Goal: Task Accomplishment & Management: Manage account settings

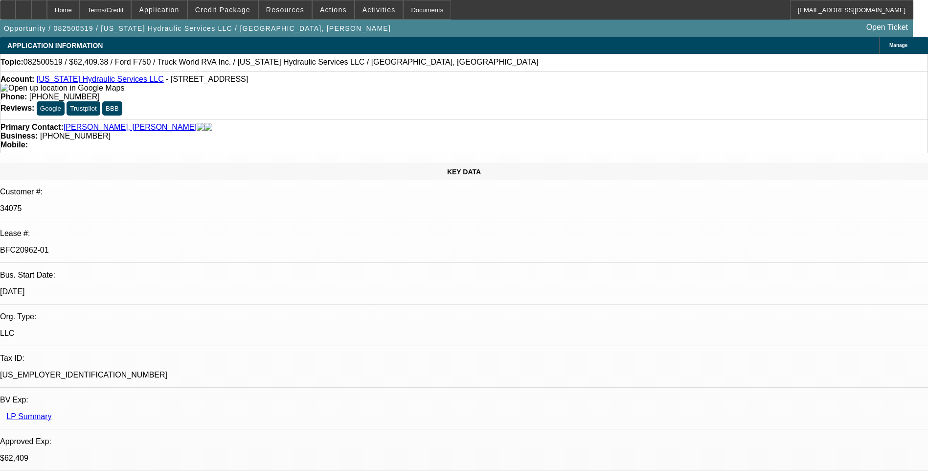
select select "0"
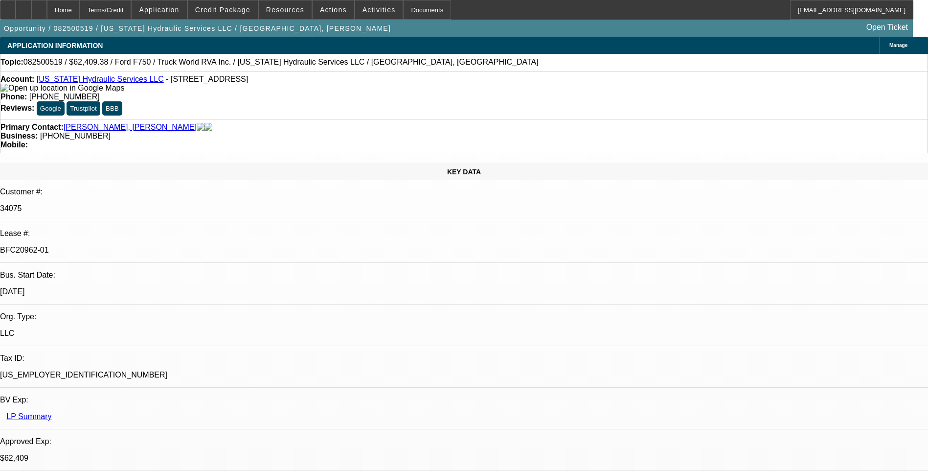
select select "0"
select select "0.1"
select select "0"
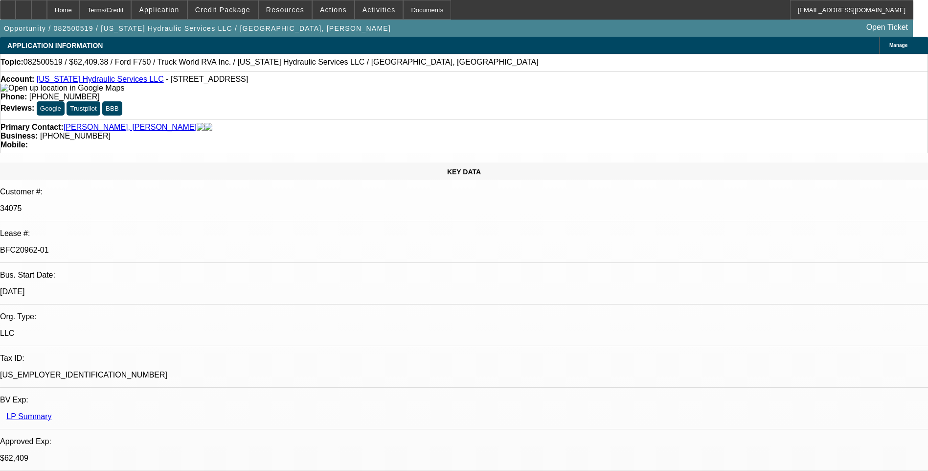
select select "0"
select select "1"
select select "2"
select select "6"
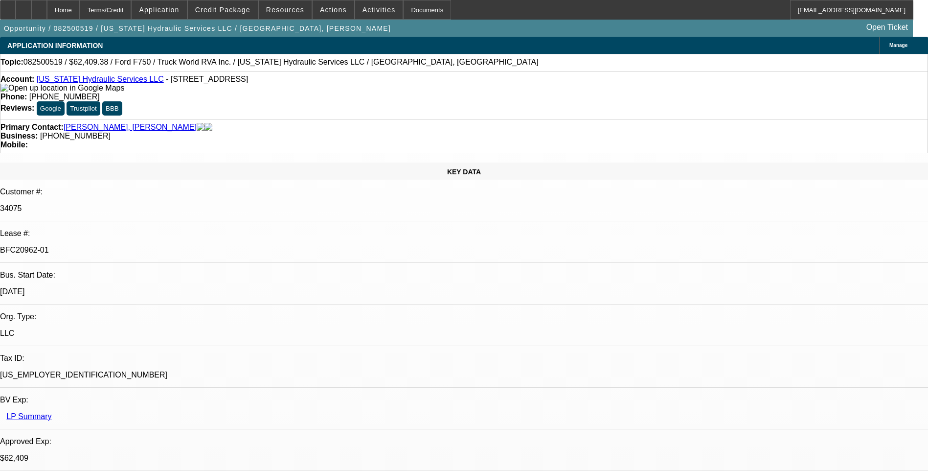
select select "1"
select select "2"
select select "6"
select select "1"
select select "2"
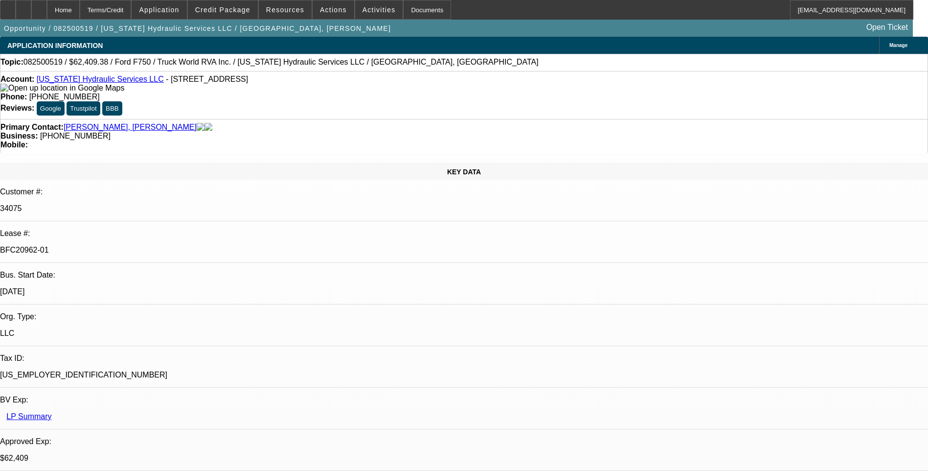
select select "6"
select select "1"
select select "3"
select select "6"
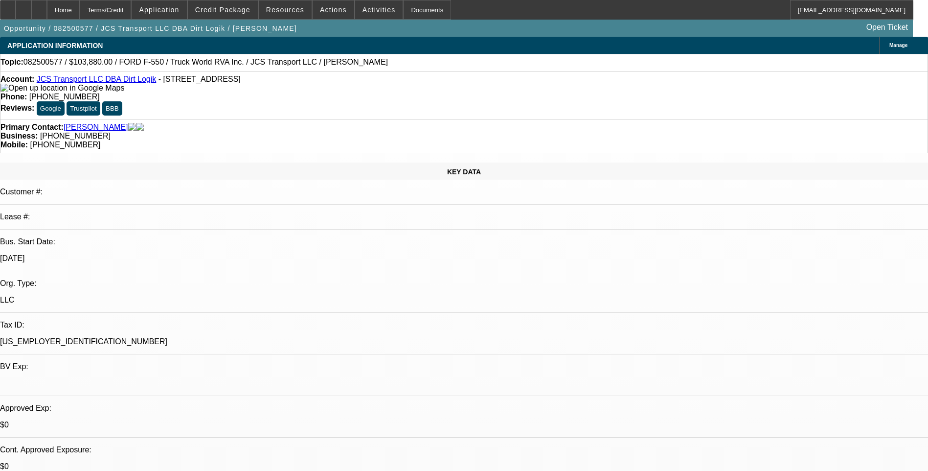
select select "0"
select select "1"
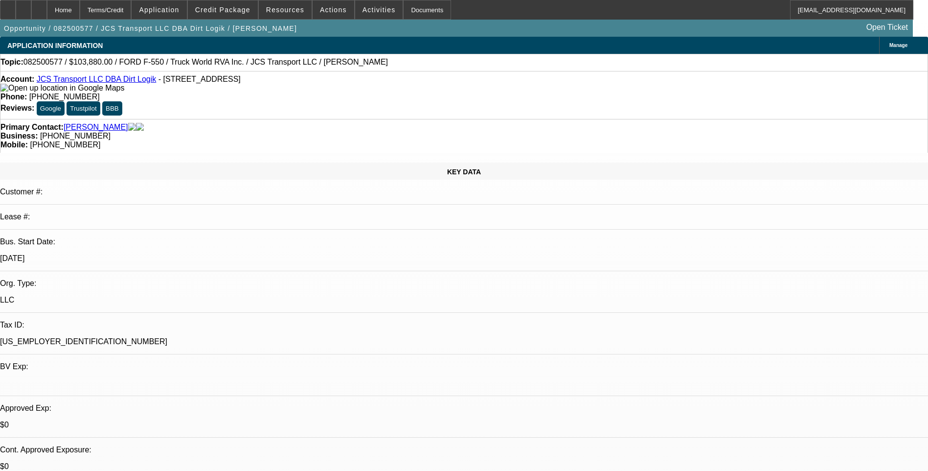
select select "6"
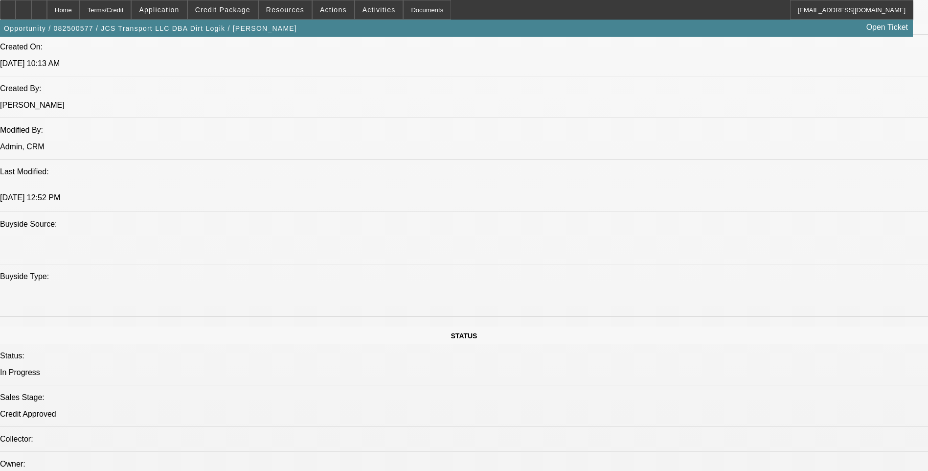
scroll to position [636, 0]
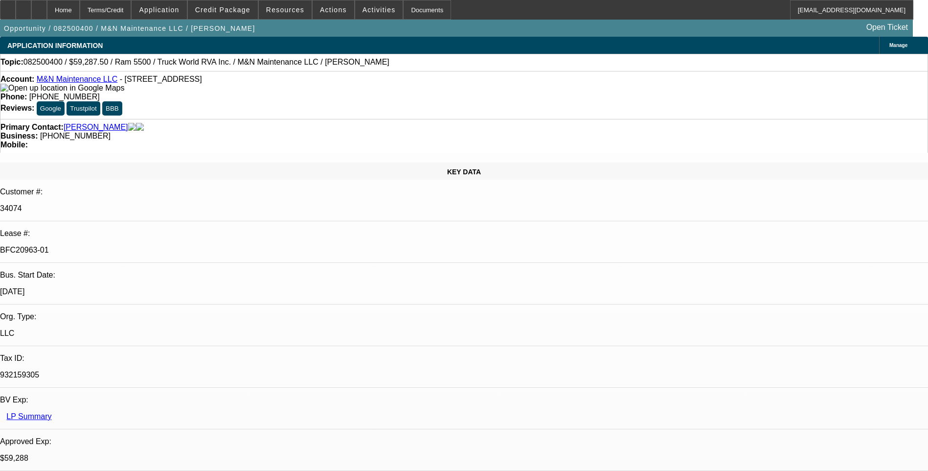
select select "0.1"
select select "0"
select select "0.1"
select select "0"
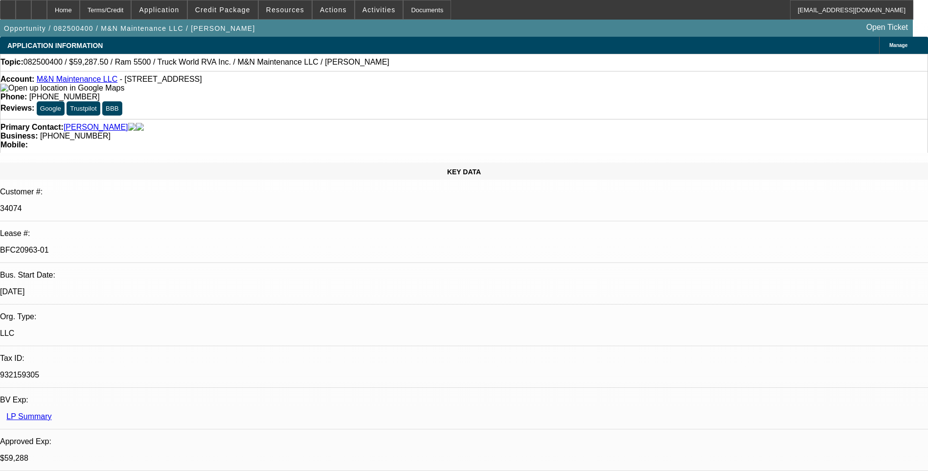
select select "0"
select select "0.1"
select select "0"
select select "1"
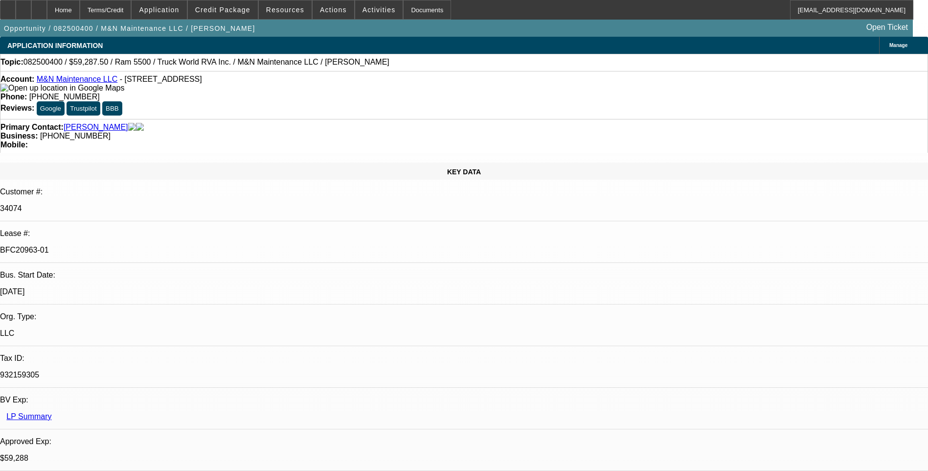
select select "1"
select select "6"
select select "1"
select select "6"
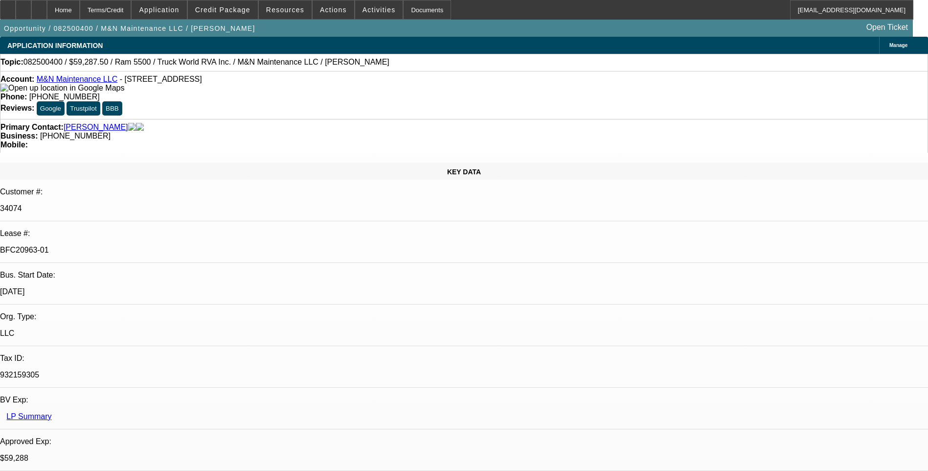
select select "1"
select select "6"
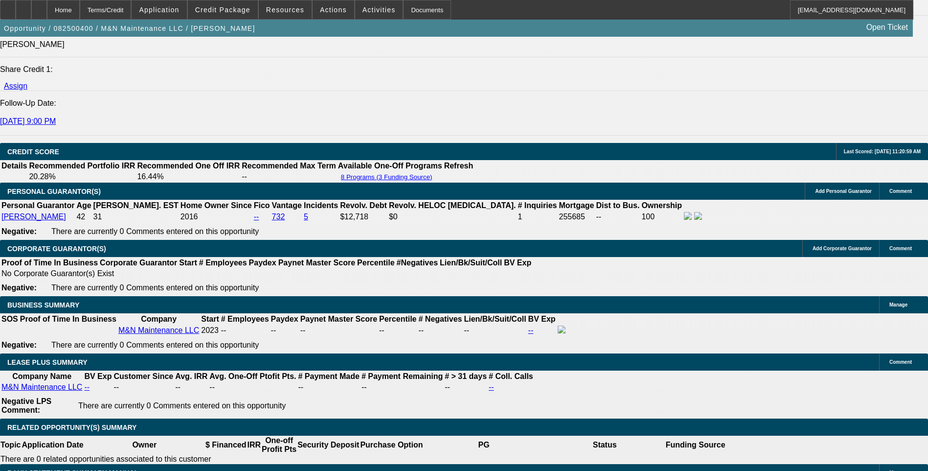
scroll to position [1419, 0]
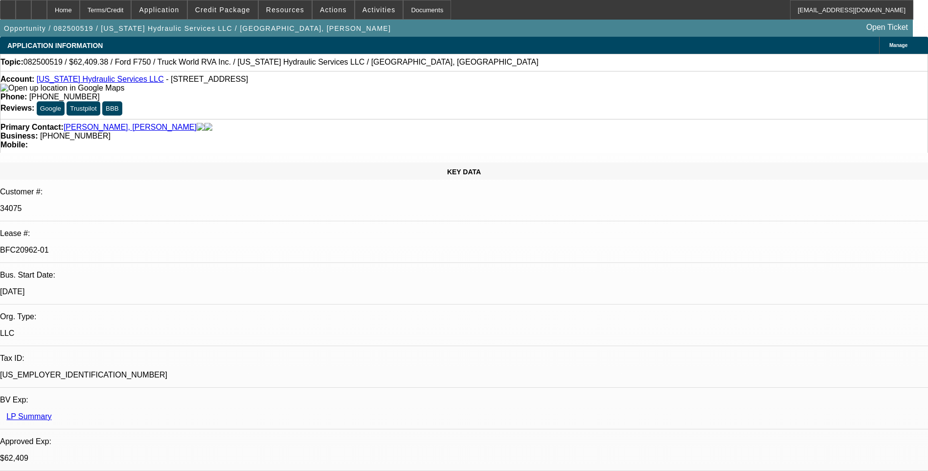
select select "0"
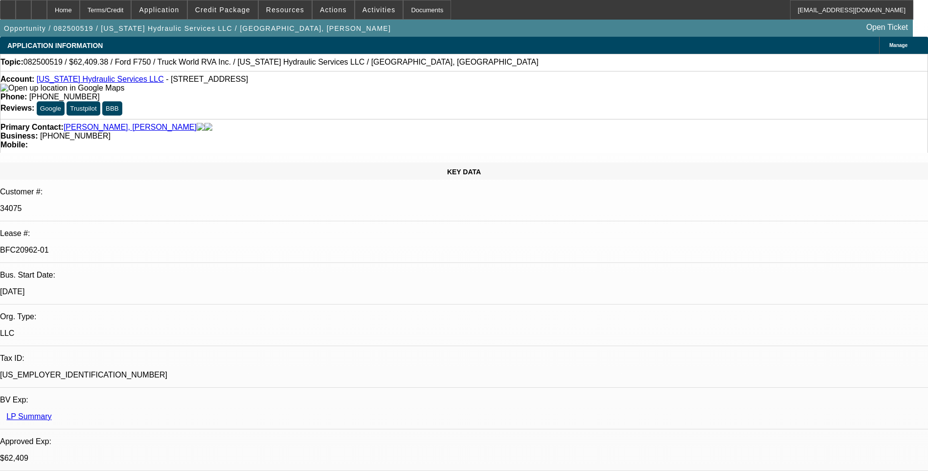
select select "0"
select select "0.1"
select select "0"
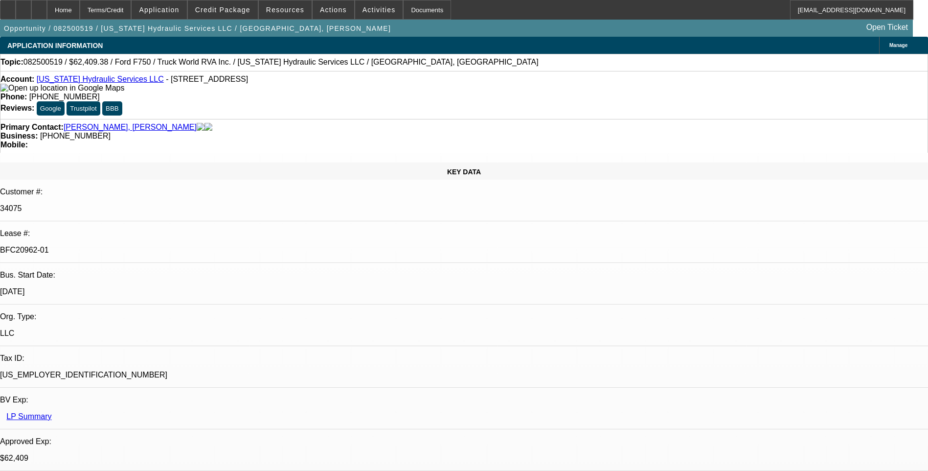
select select "0"
select select "1"
select select "2"
select select "6"
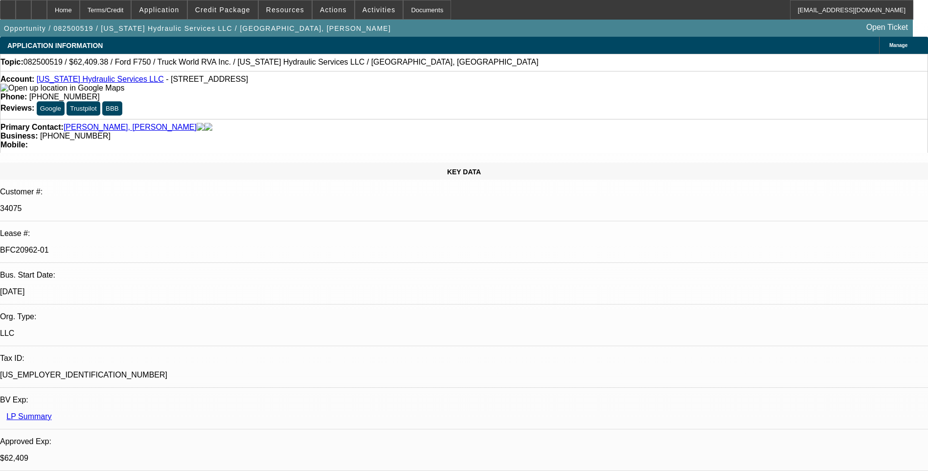
select select "1"
select select "2"
select select "6"
select select "1"
select select "2"
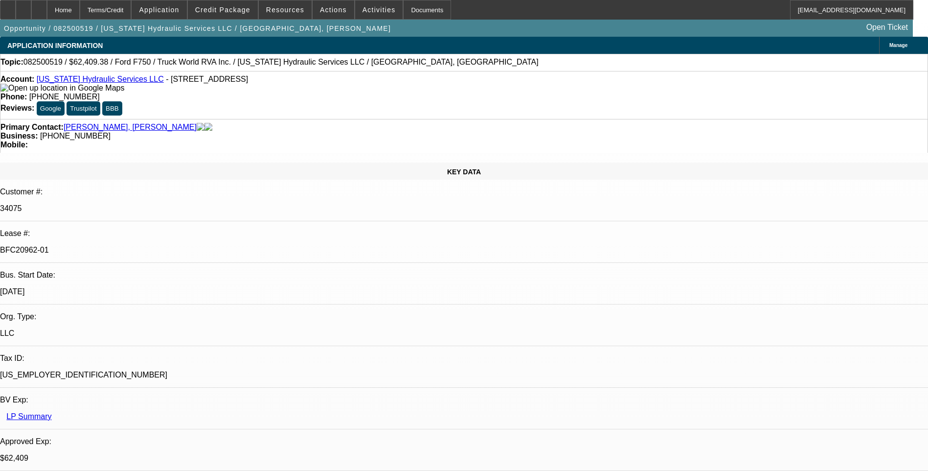
select select "6"
select select "1"
select select "3"
select select "6"
click at [8, 6] on icon at bounding box center [8, 6] width 0 height 0
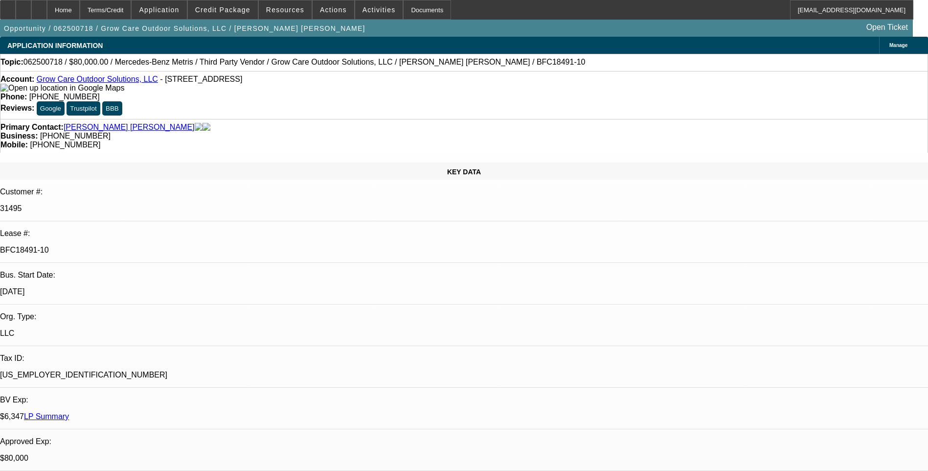
select select "0"
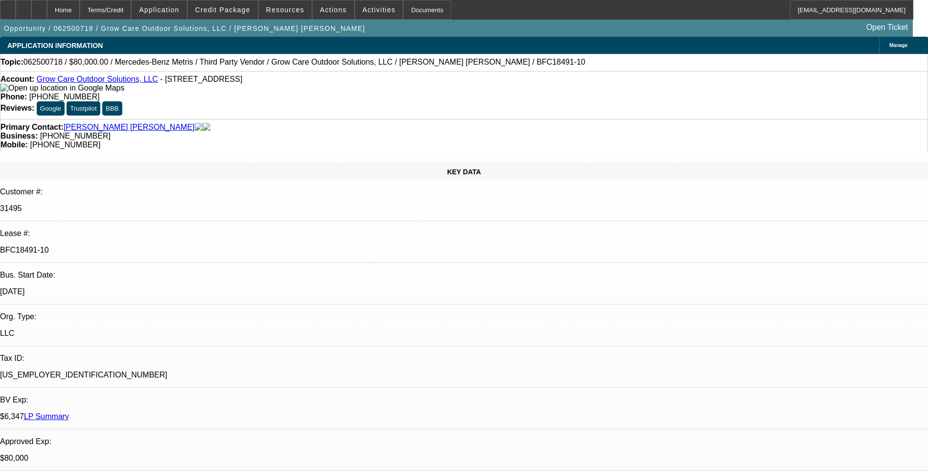
select select "0"
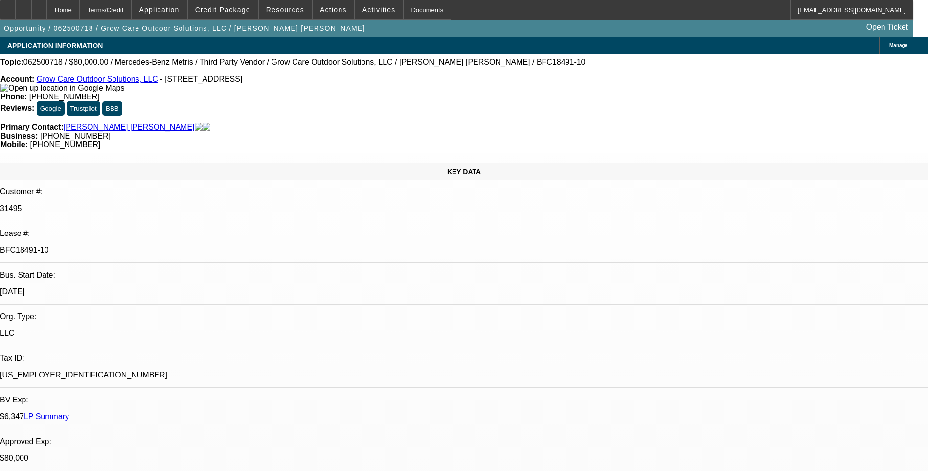
select select "0"
select select "1"
select select "6"
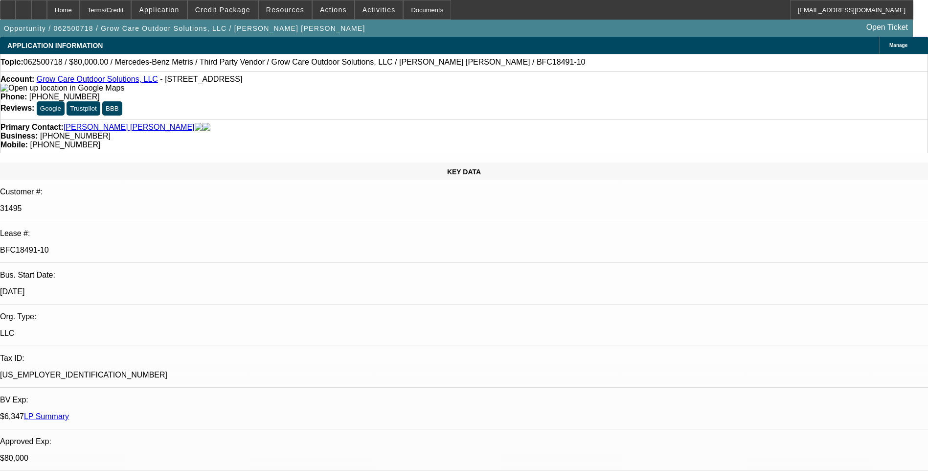
select select "1"
select select "6"
select select "1"
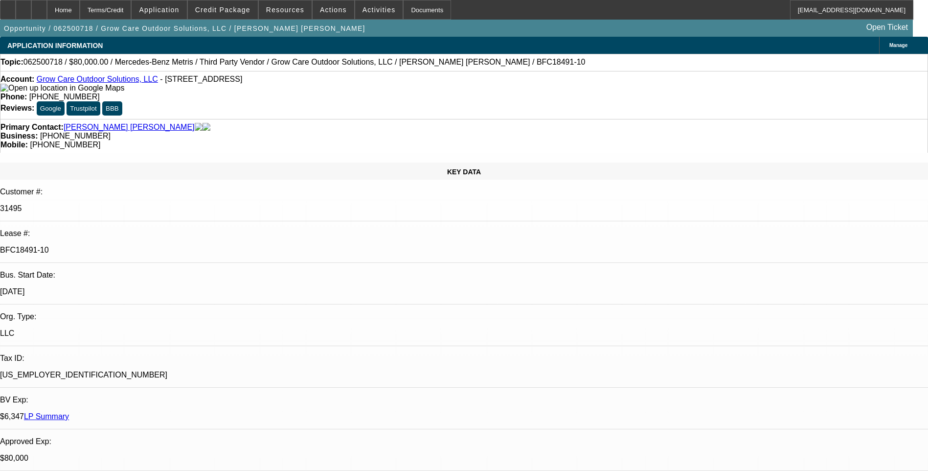
select select "6"
select select "1"
select select "6"
click at [132, 8] on div "Terms/Credit" at bounding box center [106, 10] width 52 height 20
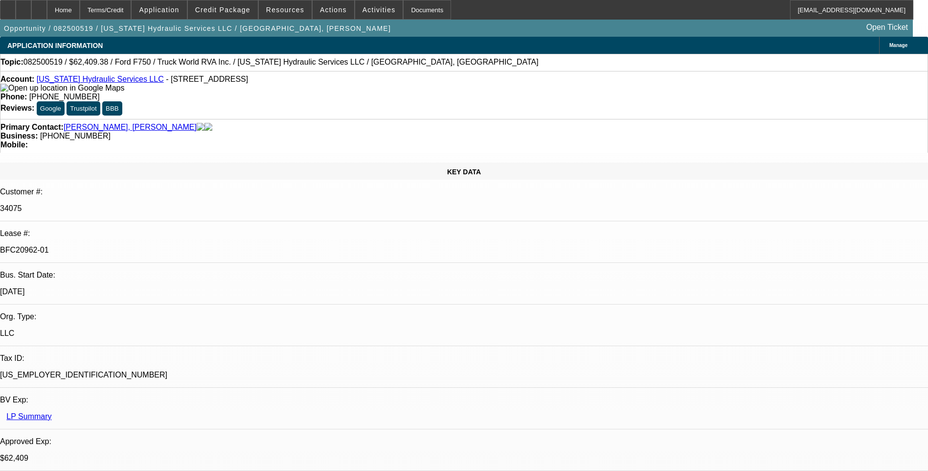
select select "0"
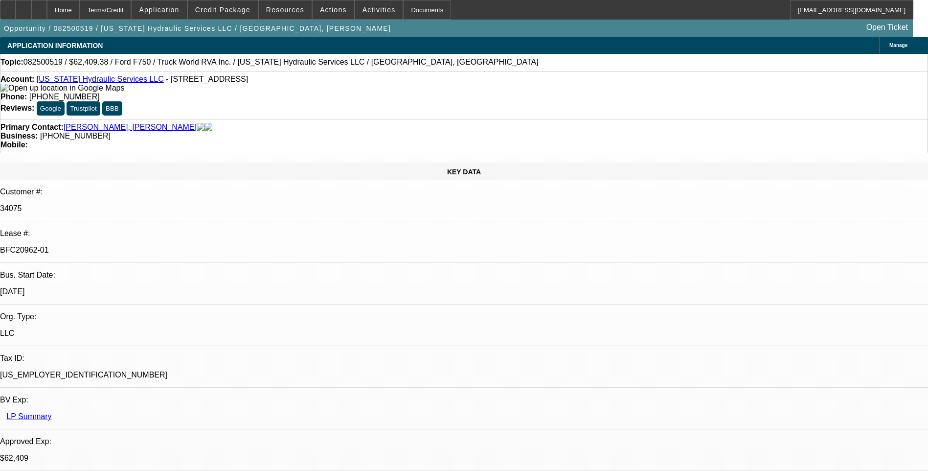
select select "0"
select select "0.1"
select select "0"
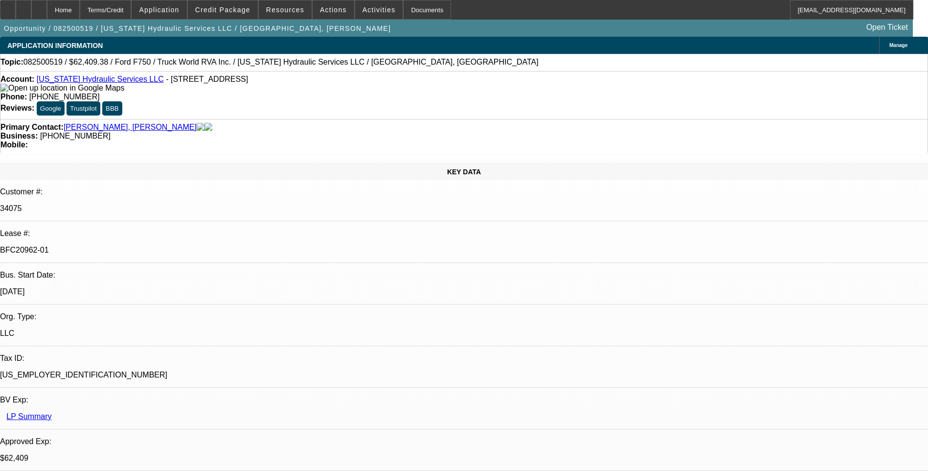
select select "0"
select select "1"
select select "2"
select select "6"
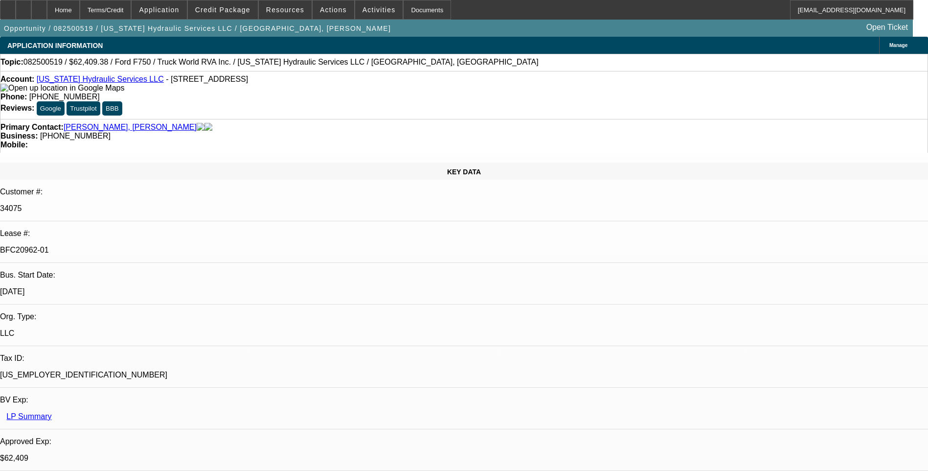
select select "1"
select select "2"
select select "6"
select select "1"
select select "2"
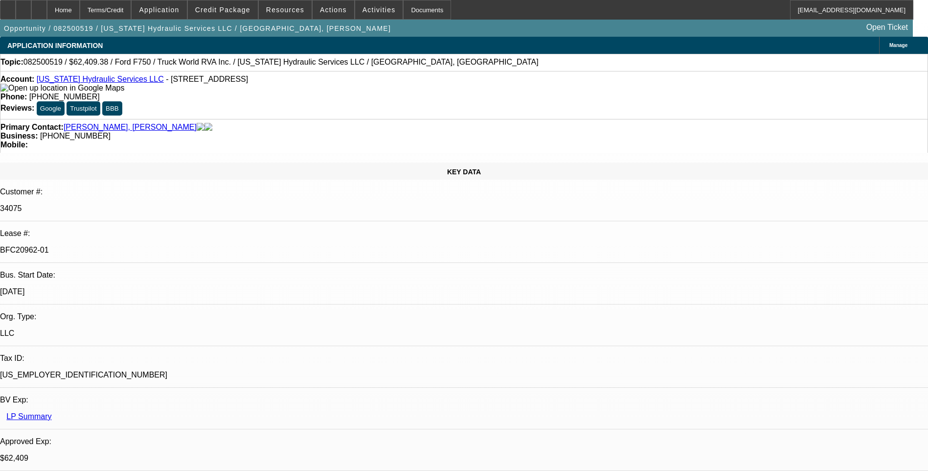
select select "6"
select select "1"
select select "3"
select select "6"
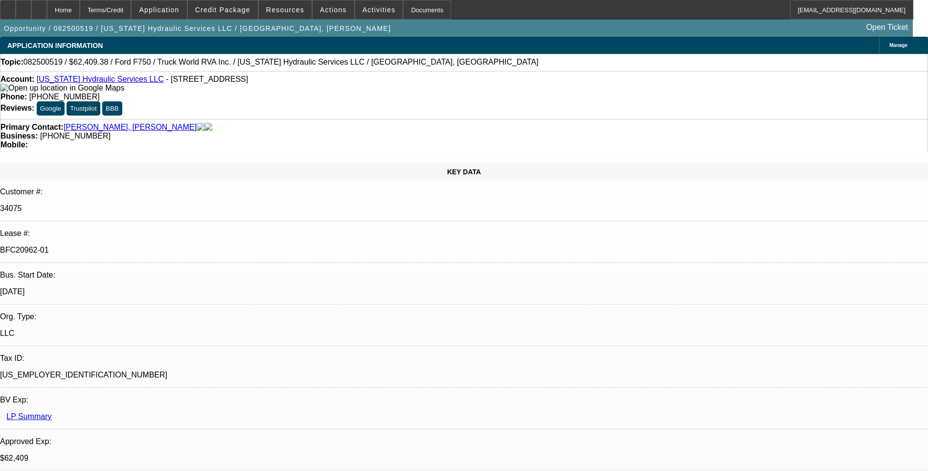
click at [611, 119] on div "Primary Contact: Haynes, Wick Business: (540) 522-4473 Mobile:" at bounding box center [464, 136] width 928 height 34
click at [8, 6] on icon at bounding box center [8, 6] width 0 height 0
click at [132, 16] on div "Terms/Credit" at bounding box center [106, 10] width 52 height 20
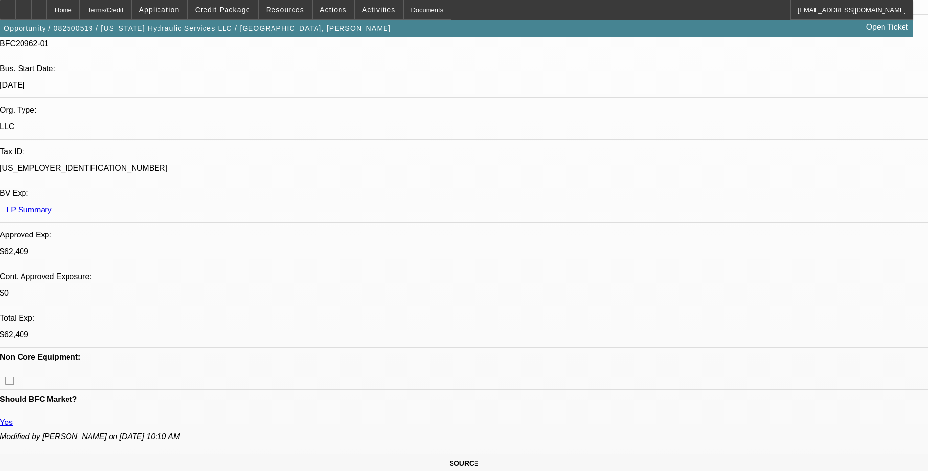
scroll to position [147, 0]
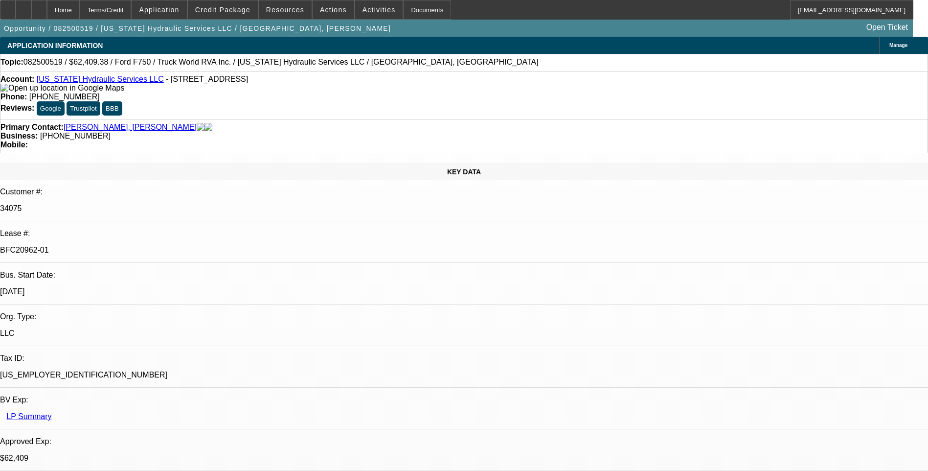
click at [611, 73] on div "Account: Virginia Hydraulic Services LLC - 5439 Muster Field Rd, Culpeper, VA 2…" at bounding box center [464, 95] width 928 height 48
click at [611, 68] on div "Topic: 082500519 / $62,409.38 / Ford F750 / Truck World RVA Inc. / Virginia Hyd…" at bounding box center [464, 62] width 928 height 17
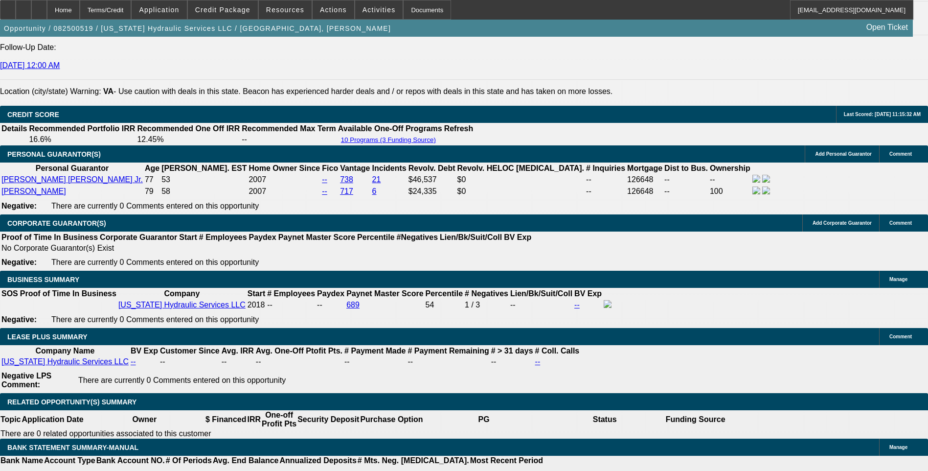
scroll to position [1419, 0]
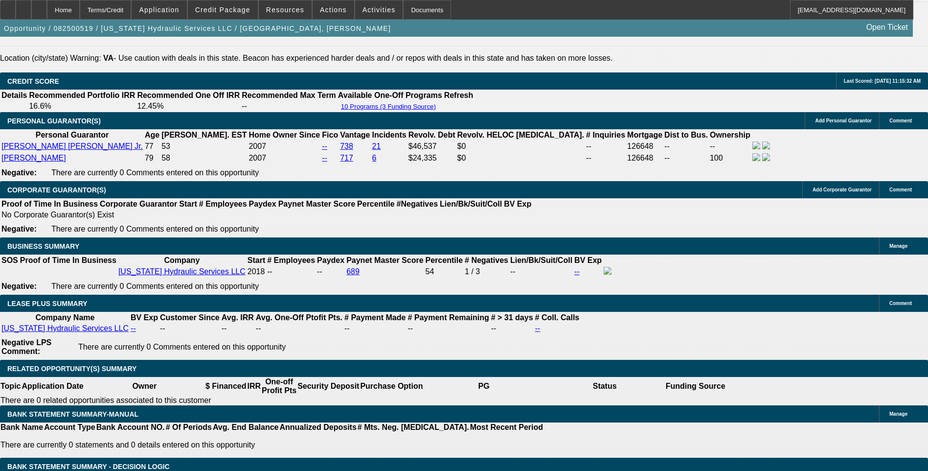
scroll to position [1468, 0]
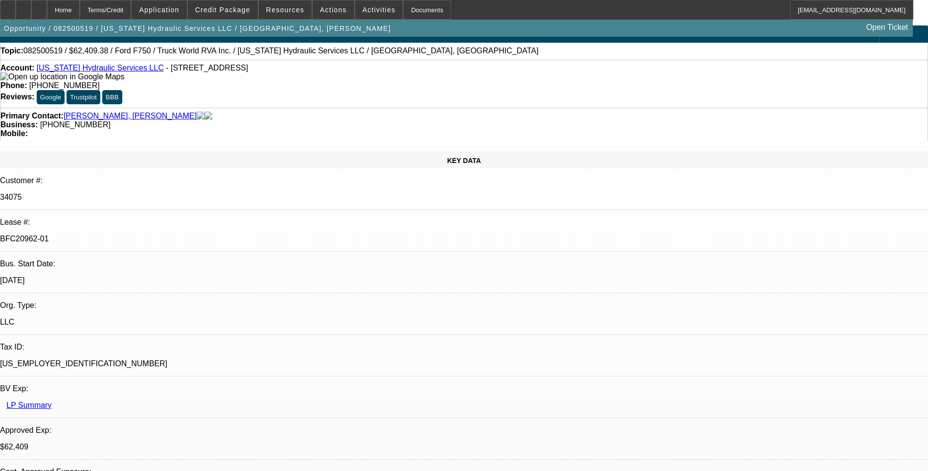
scroll to position [0, 0]
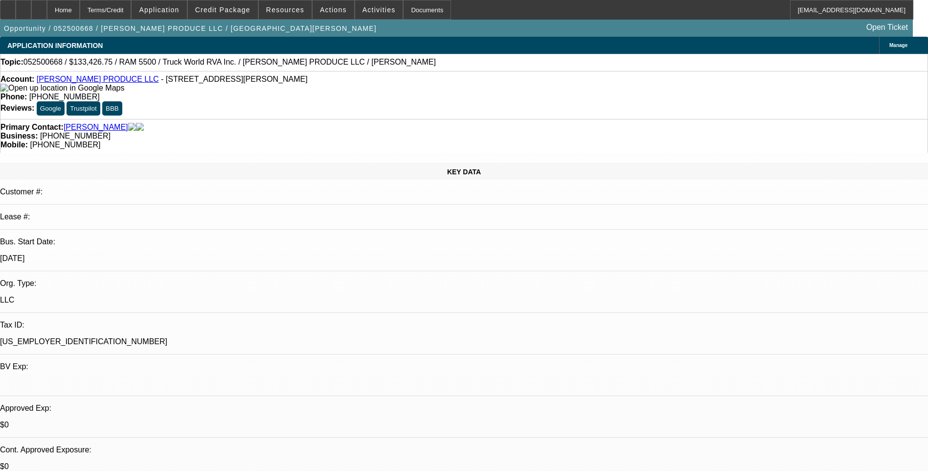
select select "0"
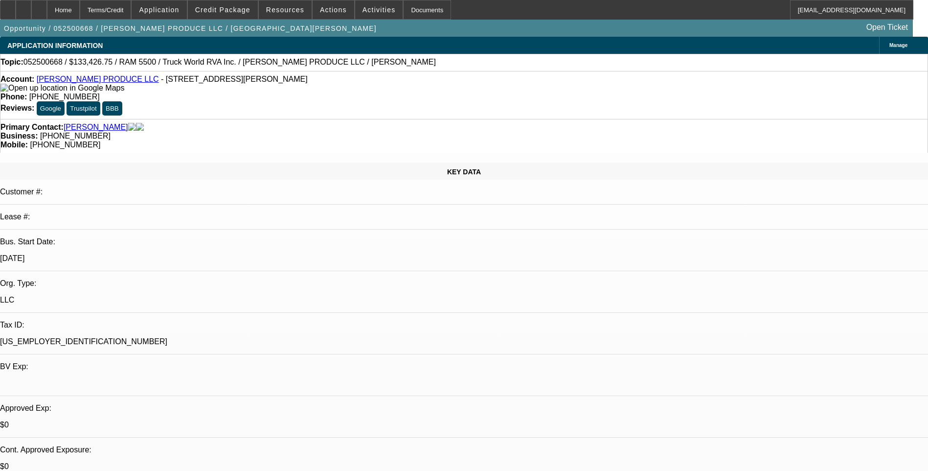
select select "0"
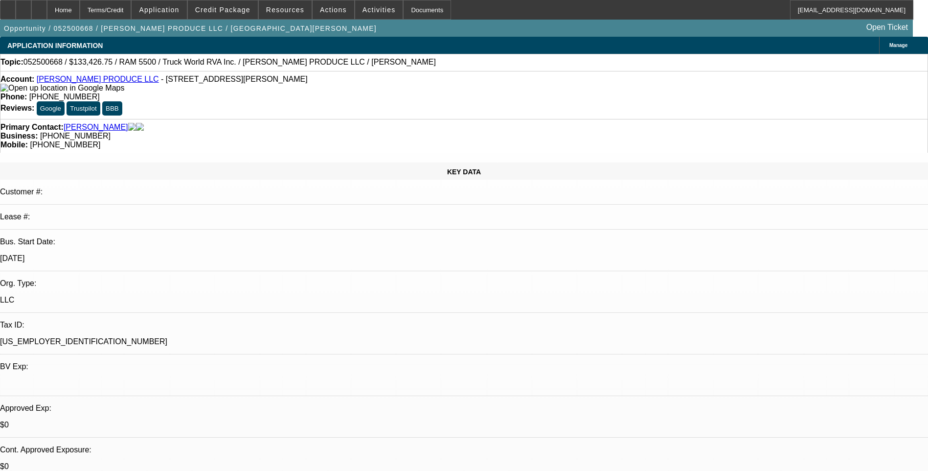
select select "0"
select select "1"
select select "6"
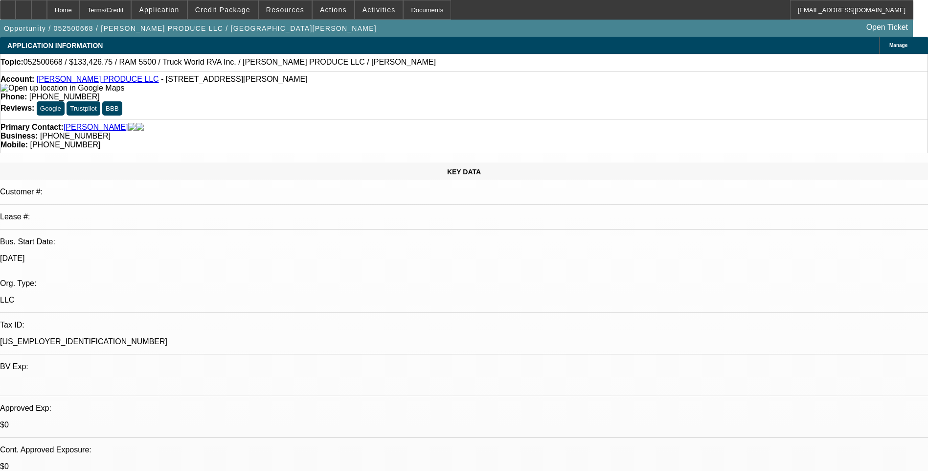
select select "1"
select select "6"
select select "1"
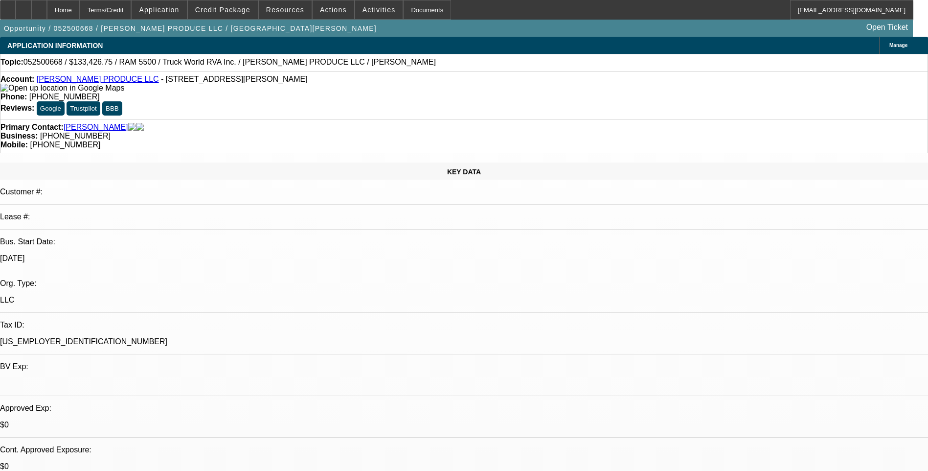
select select "6"
select select "1"
select select "6"
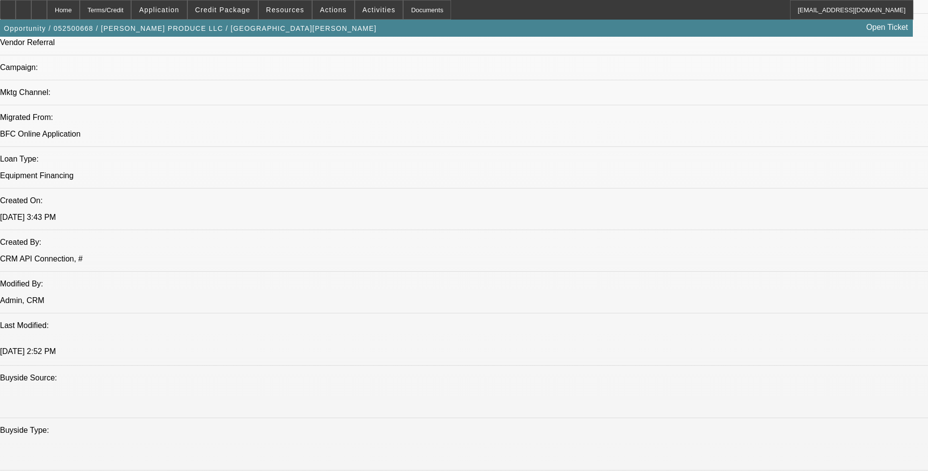
scroll to position [636, 0]
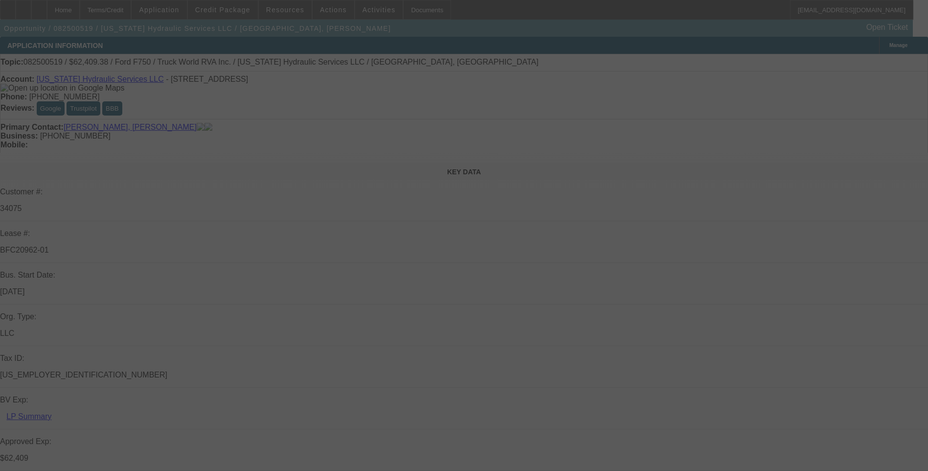
select select "0"
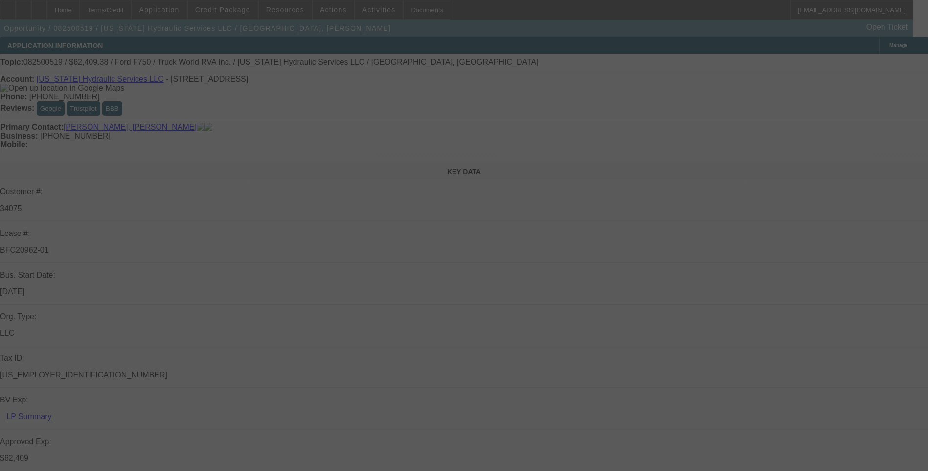
select select "0"
select select "0.1"
select select "0"
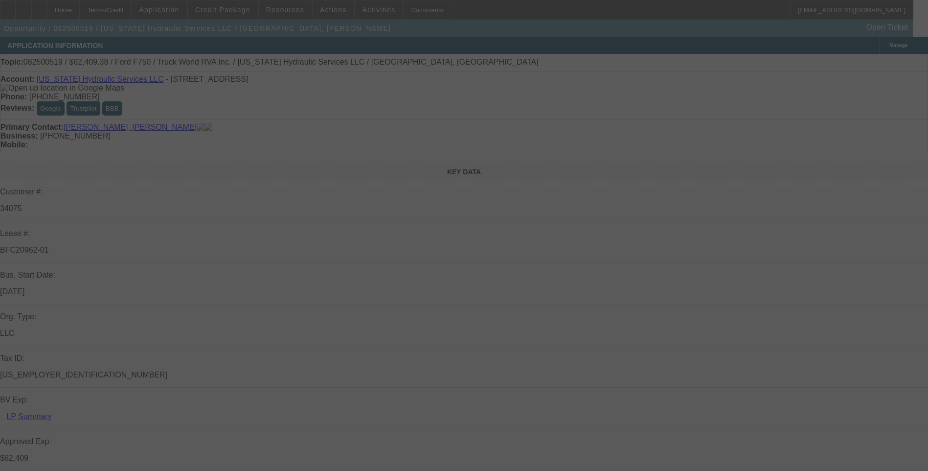
select select "0"
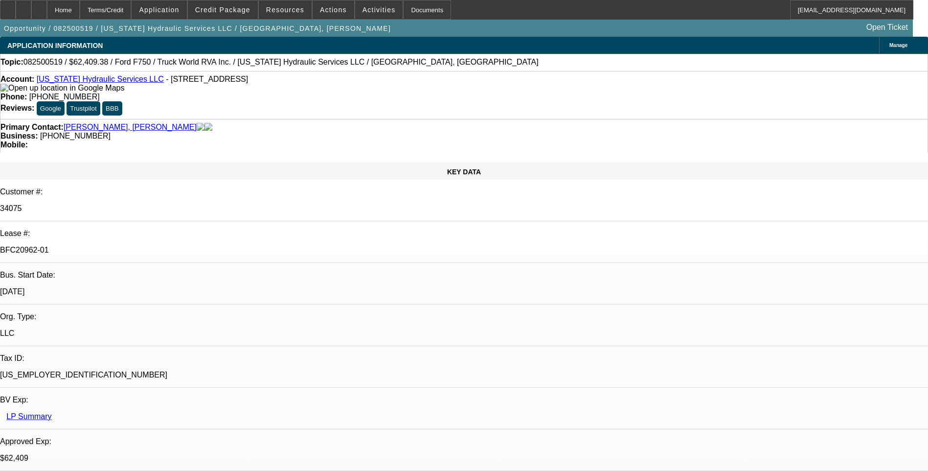
select select "1"
select select "2"
select select "6"
select select "1"
select select "2"
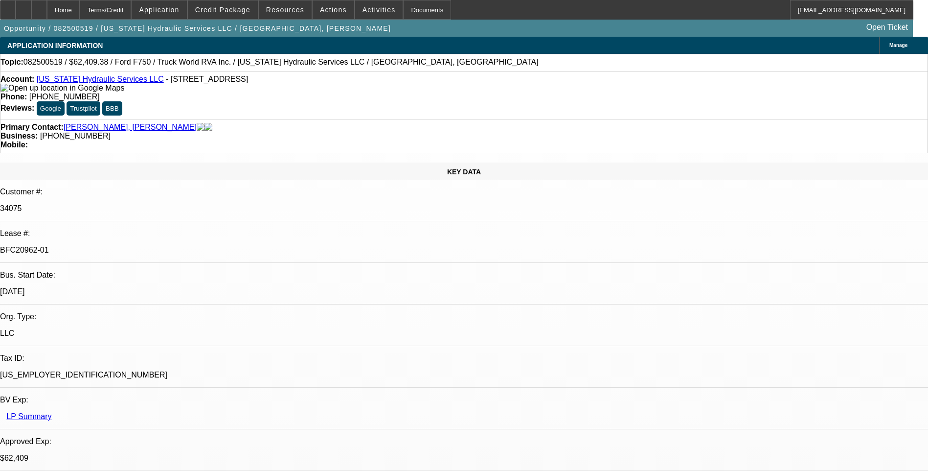
select select "6"
select select "1"
select select "2"
select select "6"
select select "1"
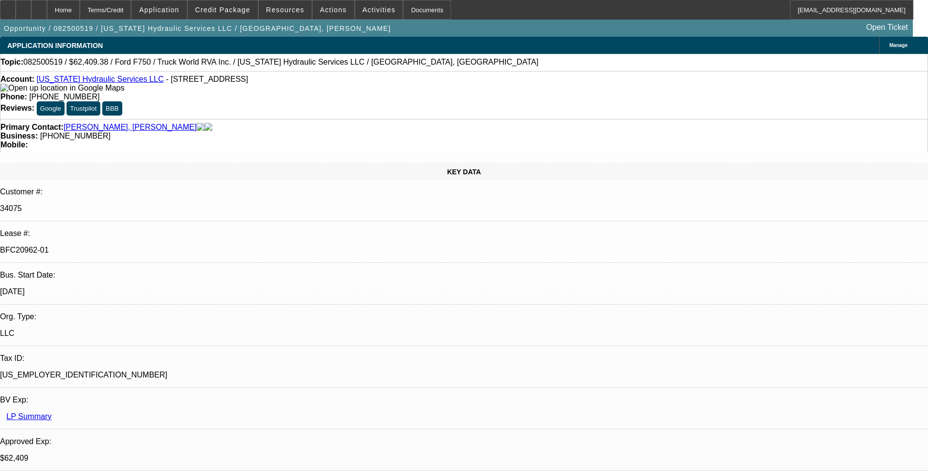
select select "3"
select select "6"
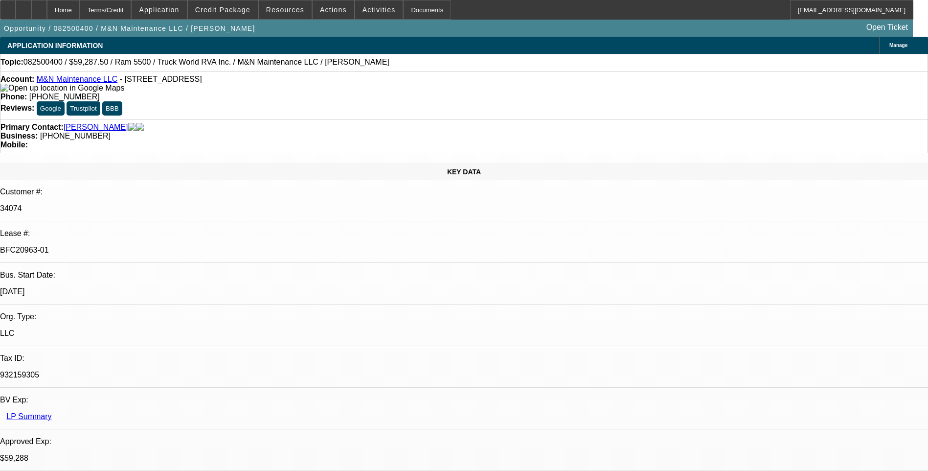
select select "0.1"
select select "0"
select select "0.1"
select select "0"
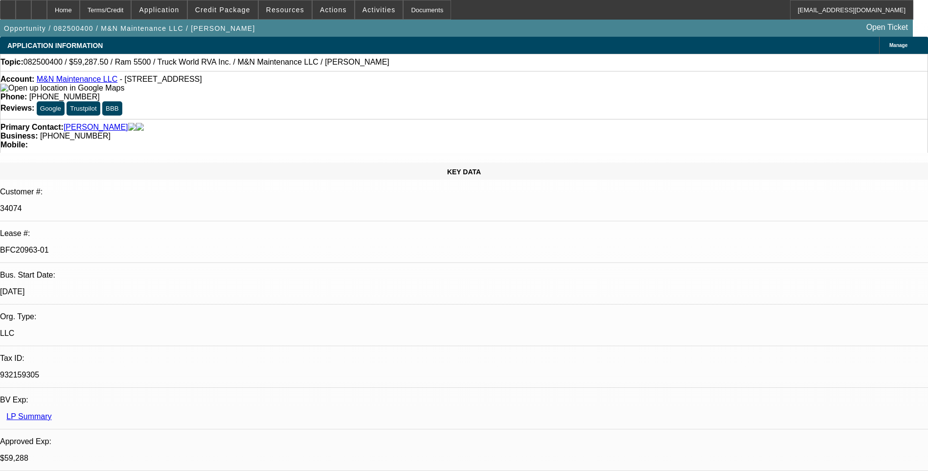
select select "0"
select select "0.1"
select select "0"
select select "1"
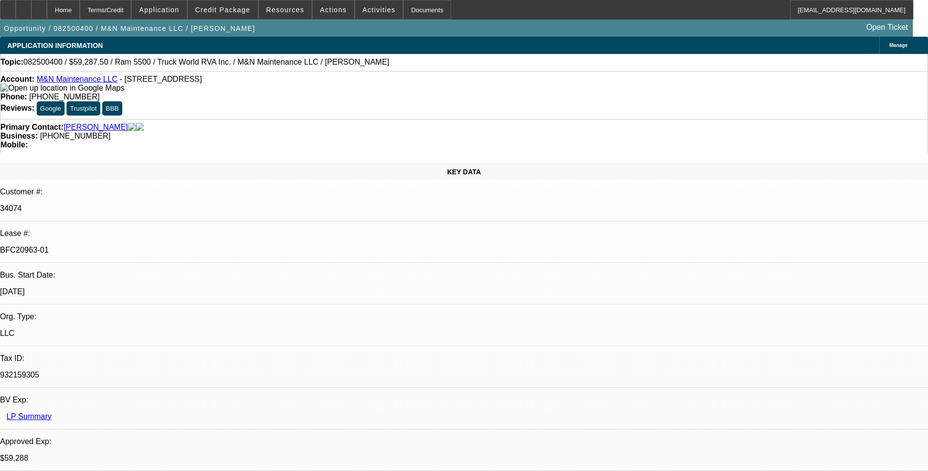
select select "1"
select select "6"
select select "1"
select select "6"
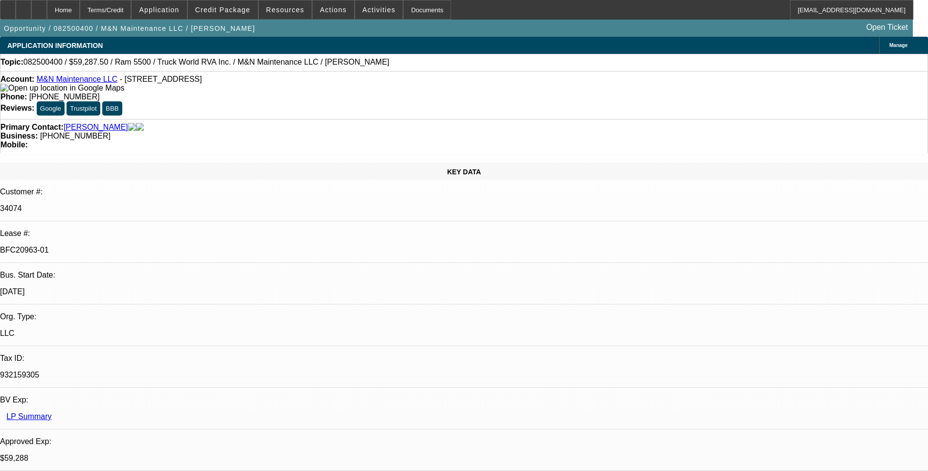
select select "1"
select select "6"
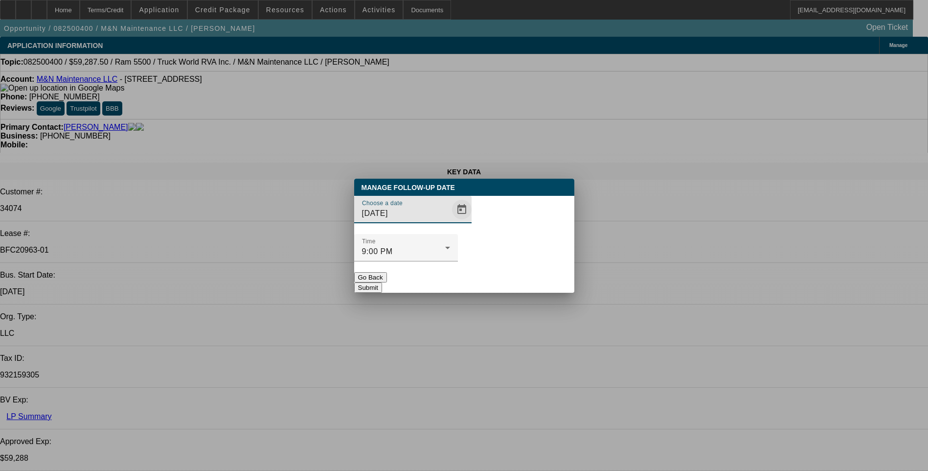
click at [450, 221] on span "Open calendar" at bounding box center [461, 209] width 23 height 23
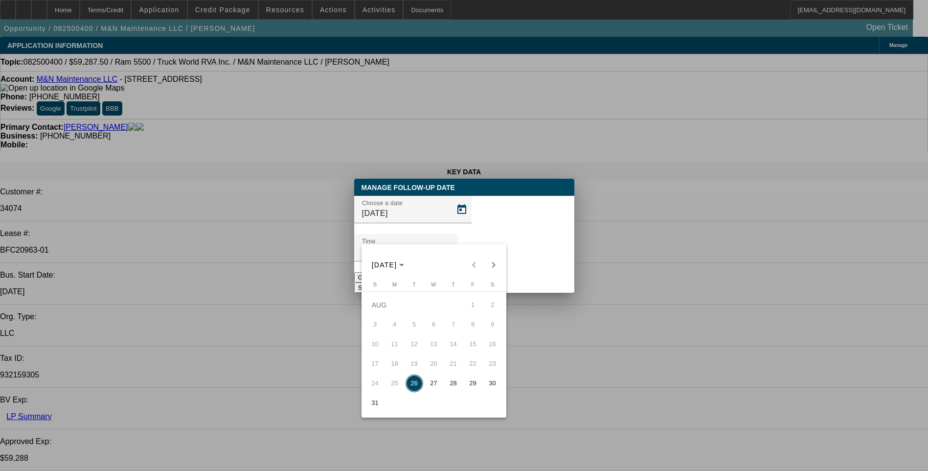
click at [431, 387] on span "27" at bounding box center [434, 383] width 18 height 18
type input "8/27/2025"
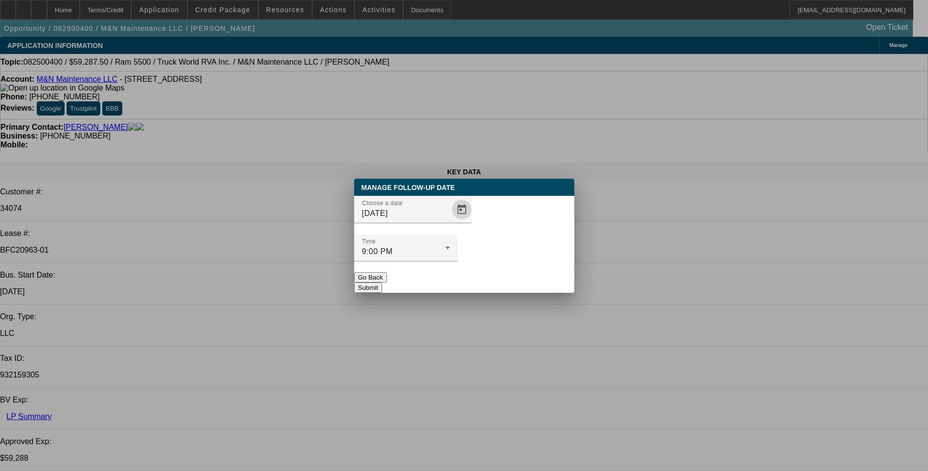
click at [382, 282] on button "Submit" at bounding box center [368, 287] width 28 height 10
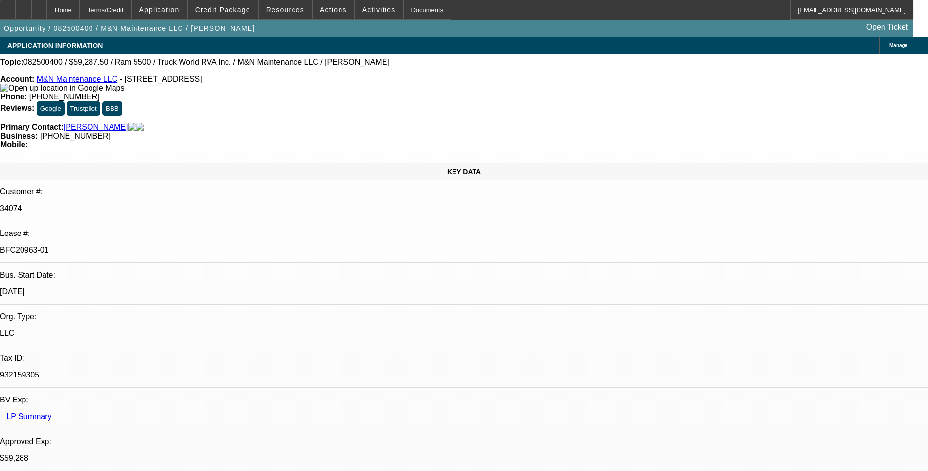
select select "0.1"
select select "0"
select select "0.1"
select select "0"
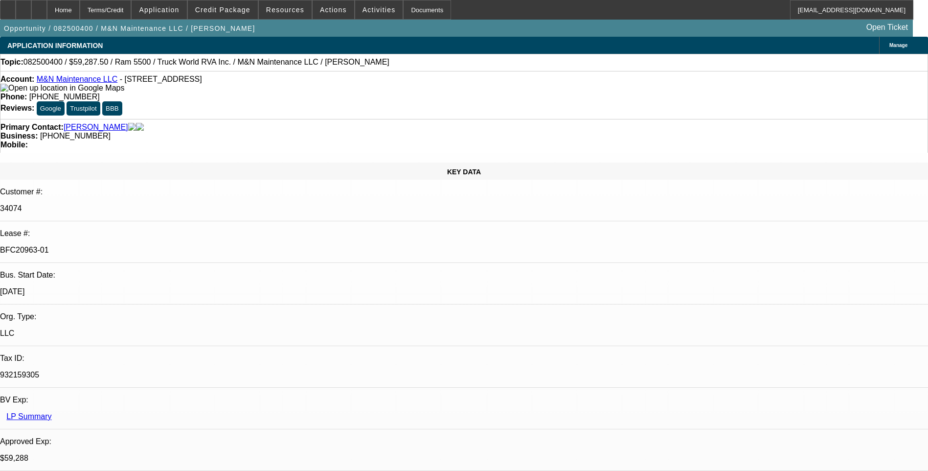
select select "0"
select select "0.1"
select select "0"
select select "1"
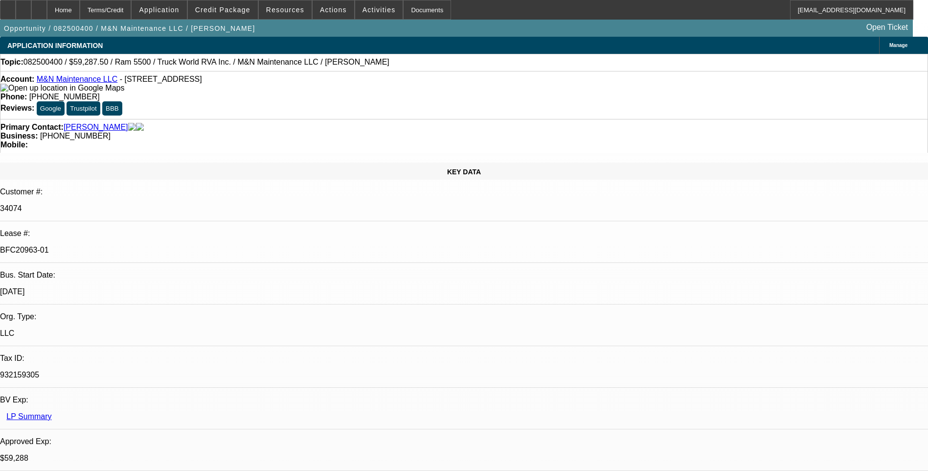
select select "1"
select select "6"
select select "1"
select select "6"
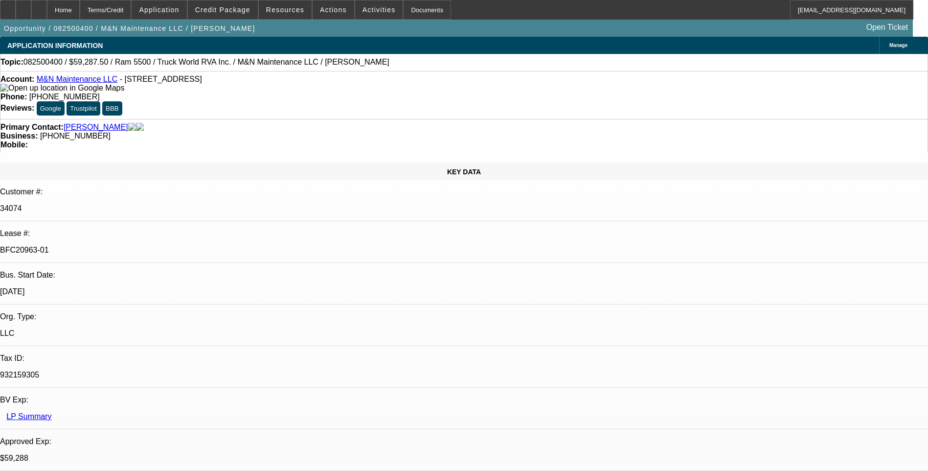
select select "1"
select select "6"
click at [8, 6] on icon at bounding box center [8, 6] width 0 height 0
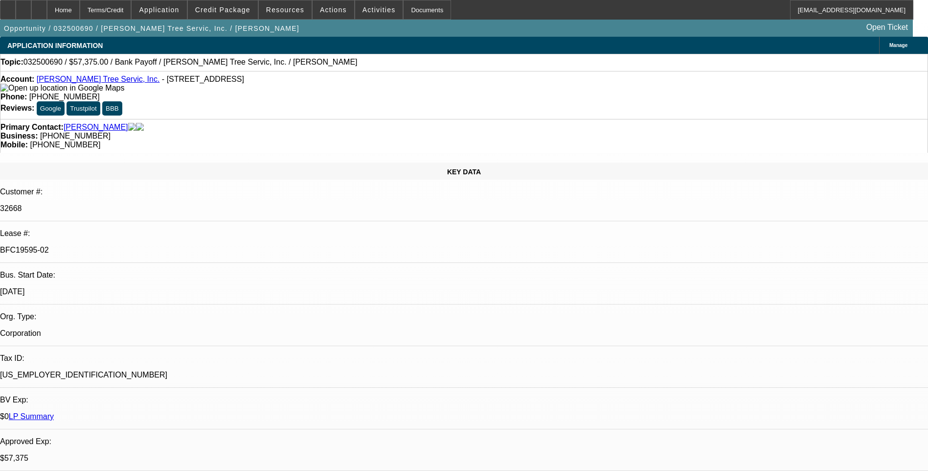
select select "0.1"
select select "0"
select select "0.1"
select select "0"
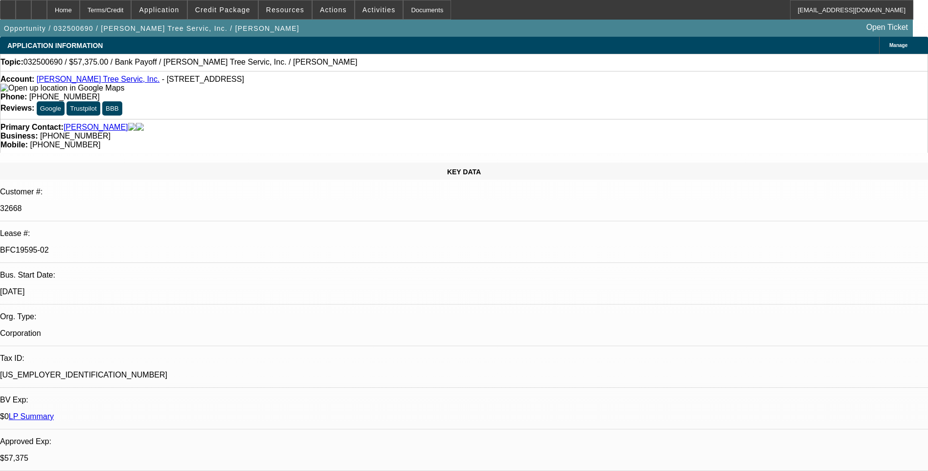
select select "0"
select select "0.1"
select select "0"
select select "0.1"
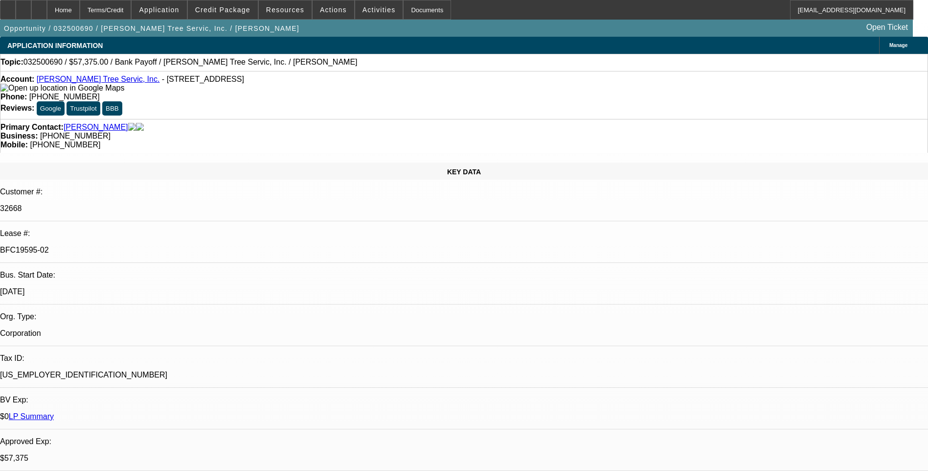
select select "0"
select select "1"
select select "3"
select select "6"
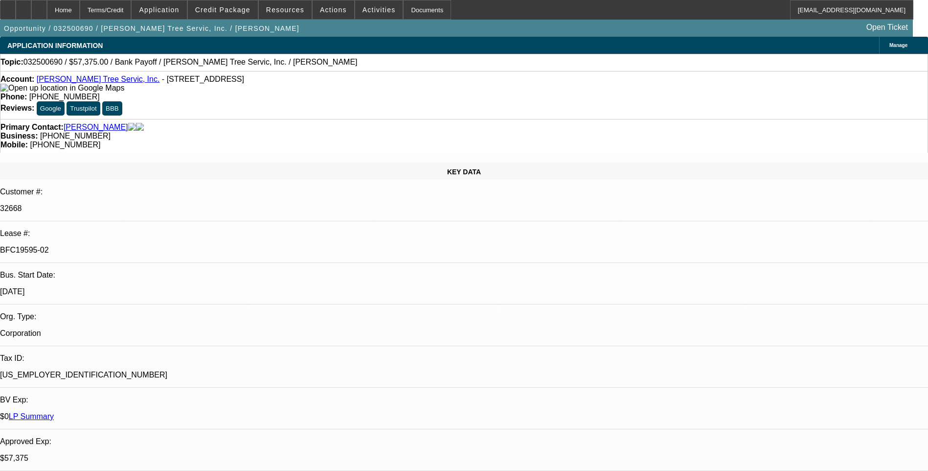
select select "1"
select select "3"
select select "6"
select select "1"
select select "3"
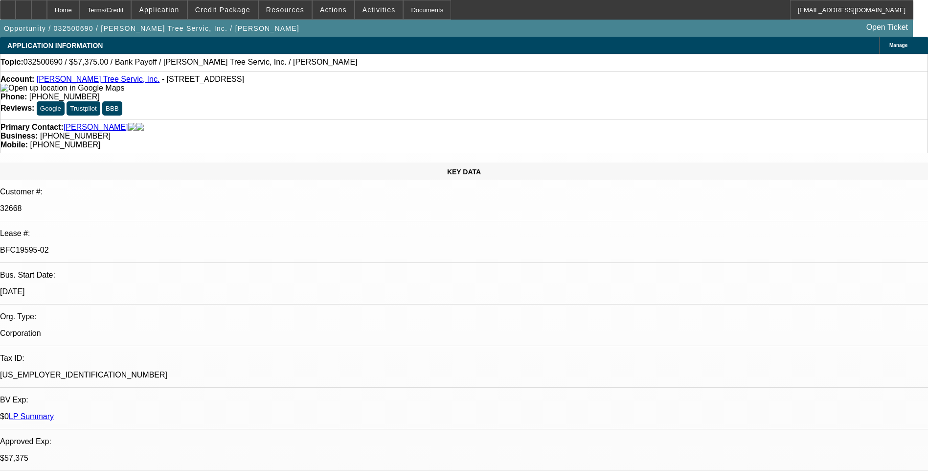
select select "6"
select select "1"
select select "3"
select select "6"
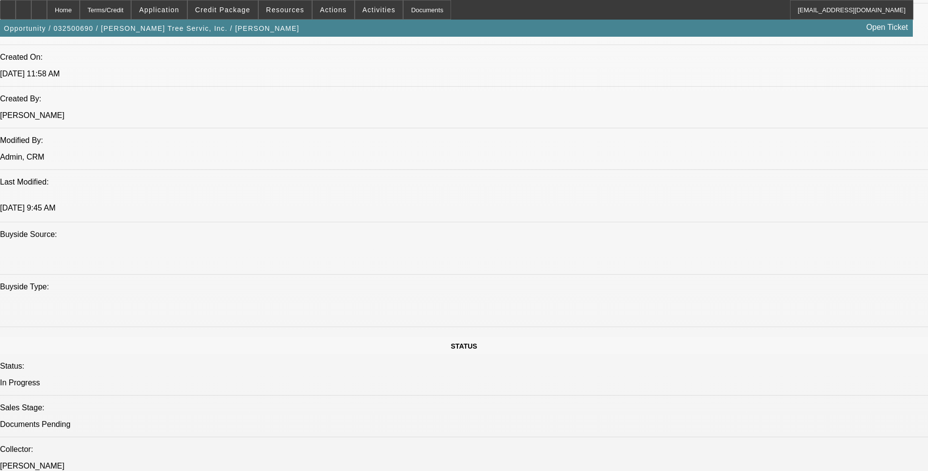
scroll to position [979, 0]
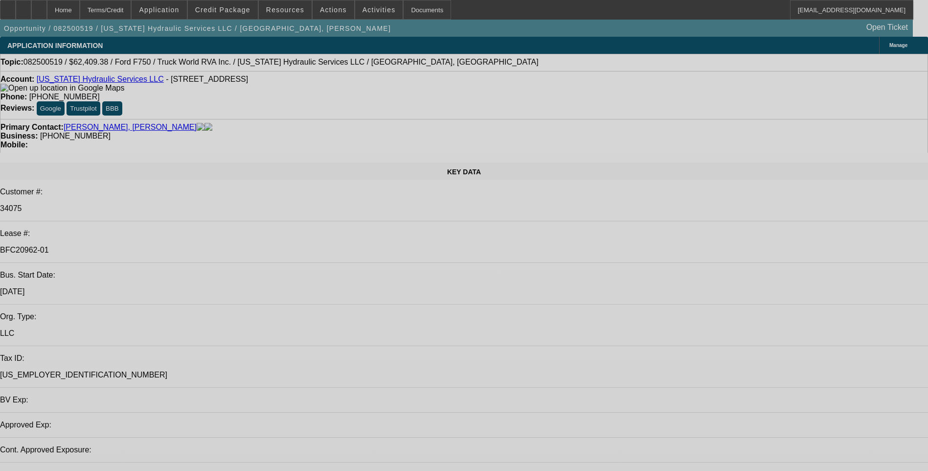
select select "0"
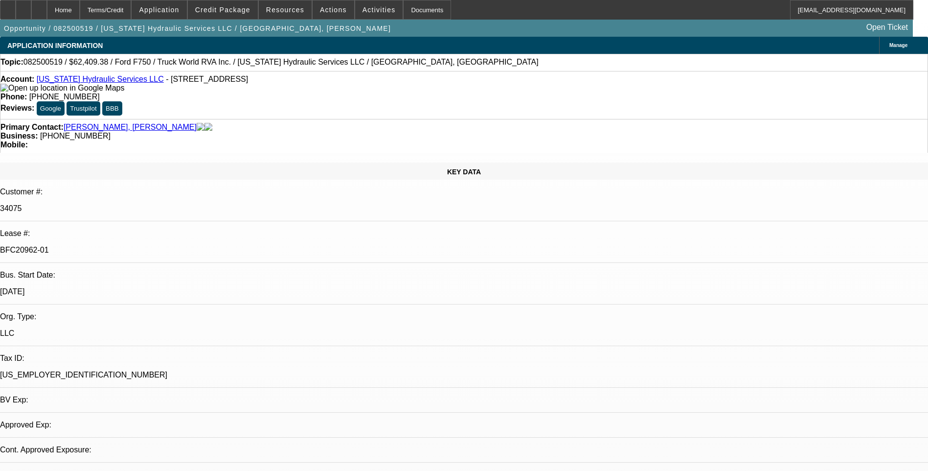
select select "0"
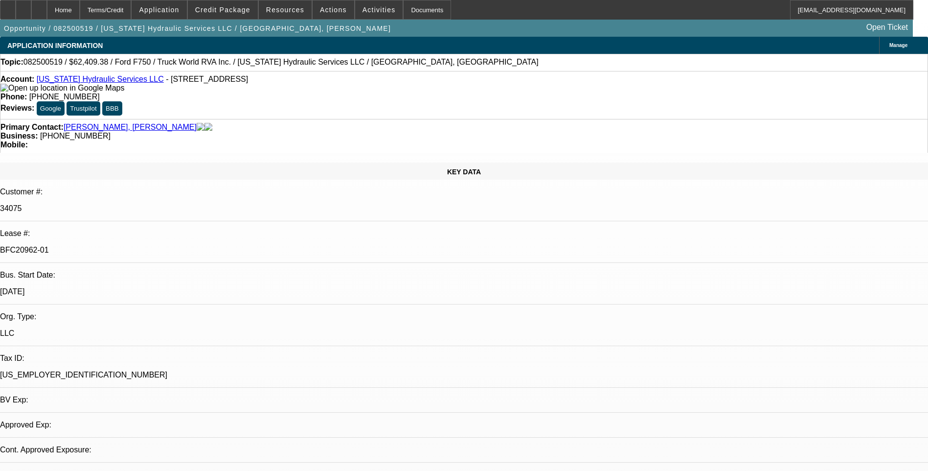
select select "0.1"
select select "0"
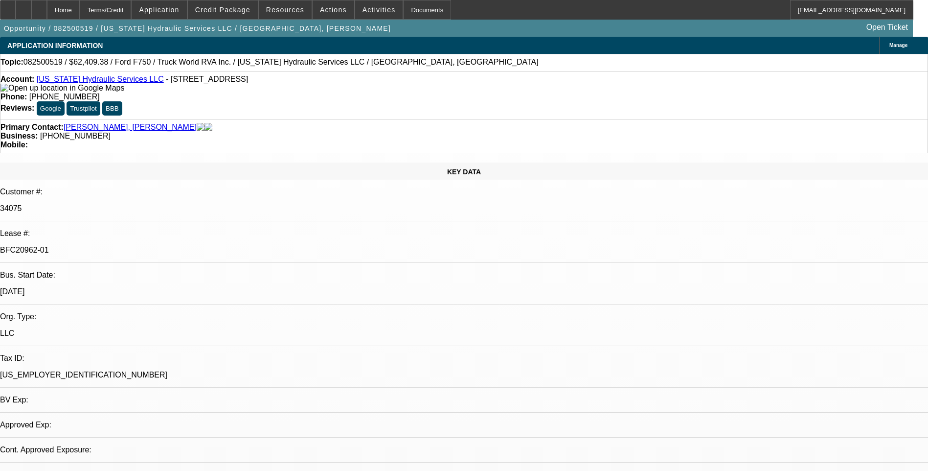
select select "0"
select select "1"
select select "2"
select select "6"
select select "1"
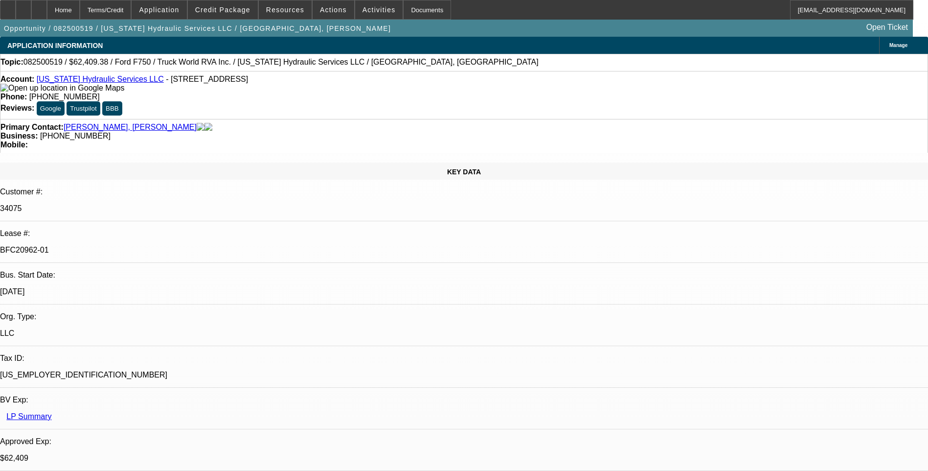
select select "2"
select select "6"
select select "1"
select select "2"
select select "6"
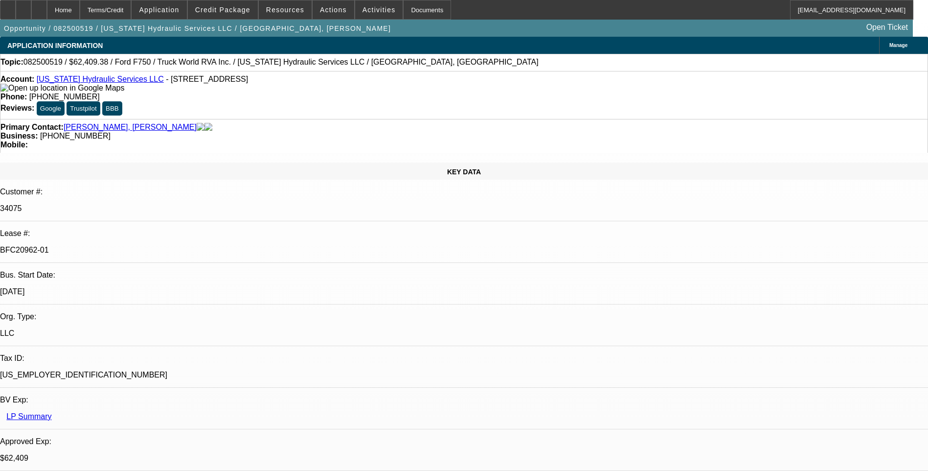
select select "1"
select select "3"
select select "6"
drag, startPoint x: 116, startPoint y: 204, endPoint x: 150, endPoint y: 203, distance: 33.8
click at [150, 370] on p "[US_EMPLOYER_IDENTIFICATION_NUMBER]" at bounding box center [464, 374] width 928 height 9
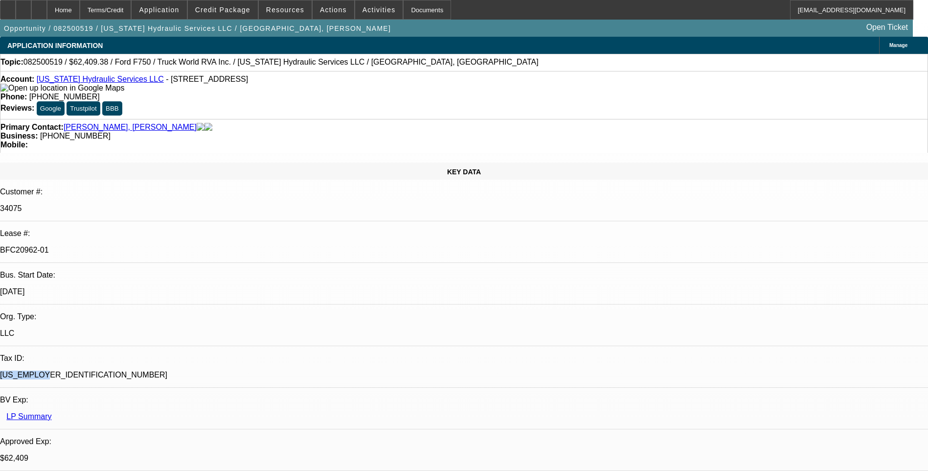
drag, startPoint x: 150, startPoint y: 203, endPoint x: 144, endPoint y: 202, distance: 5.5
copy p "[US_EMPLOYER_IDENTIFICATION_NUMBER]"
click at [200, 162] on div "KEY DATA" at bounding box center [464, 170] width 928 height 17
select select "0"
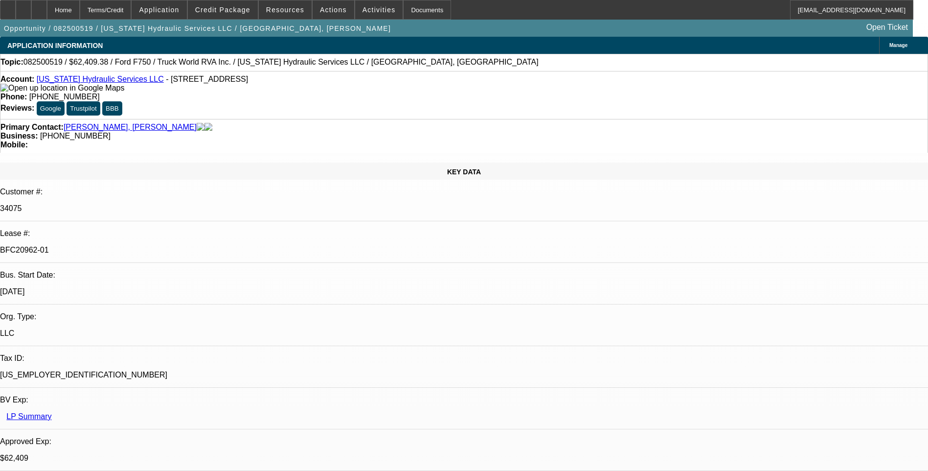
select select "0"
select select "0.1"
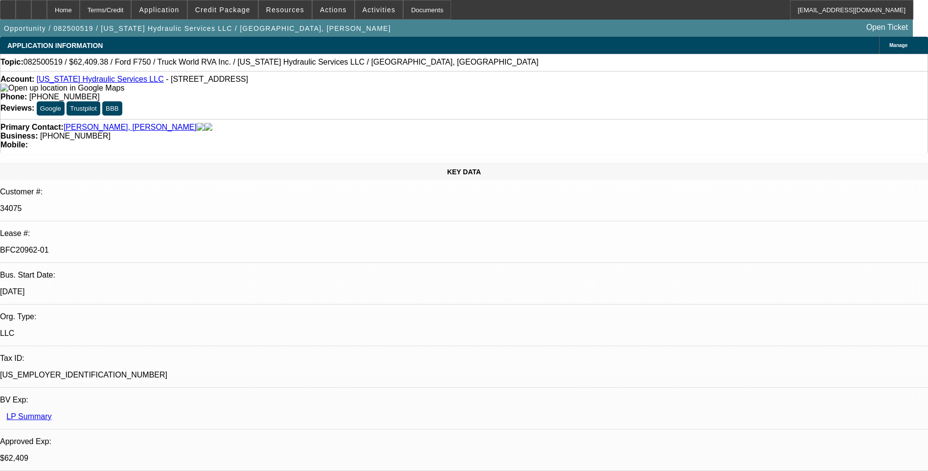
select select "0"
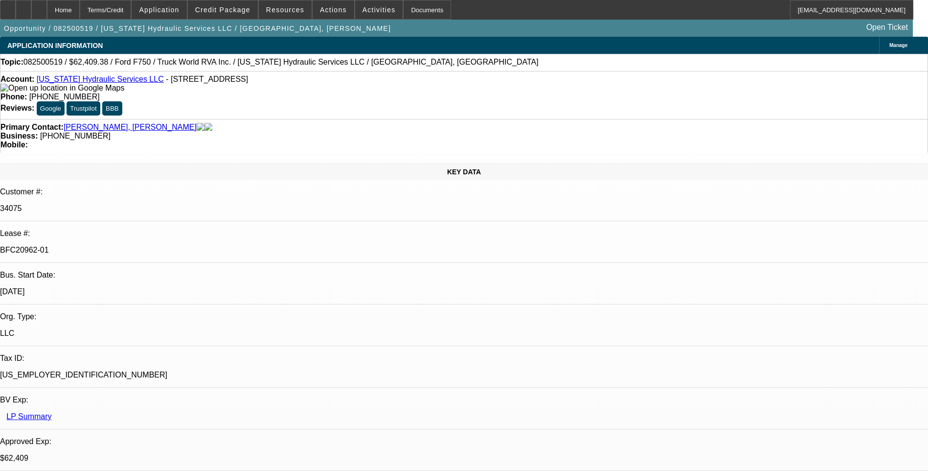
select select "1"
select select "2"
select select "6"
select select "1"
select select "2"
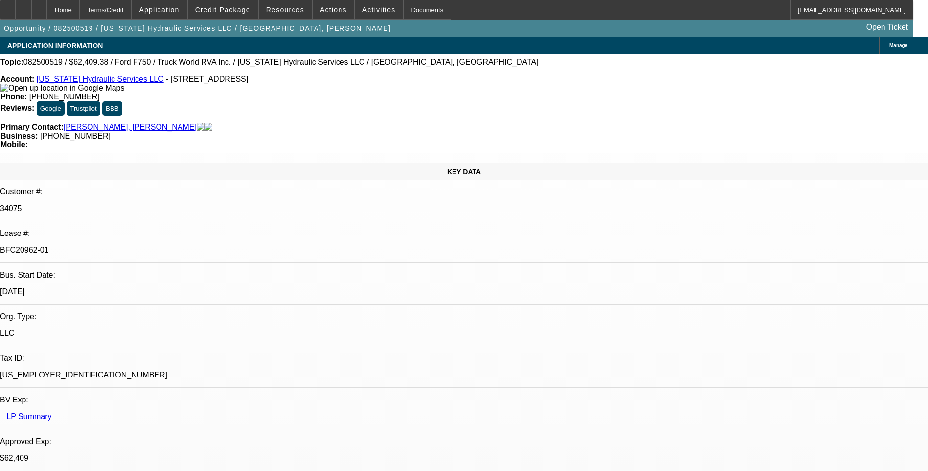
select select "6"
select select "1"
select select "2"
select select "6"
select select "1"
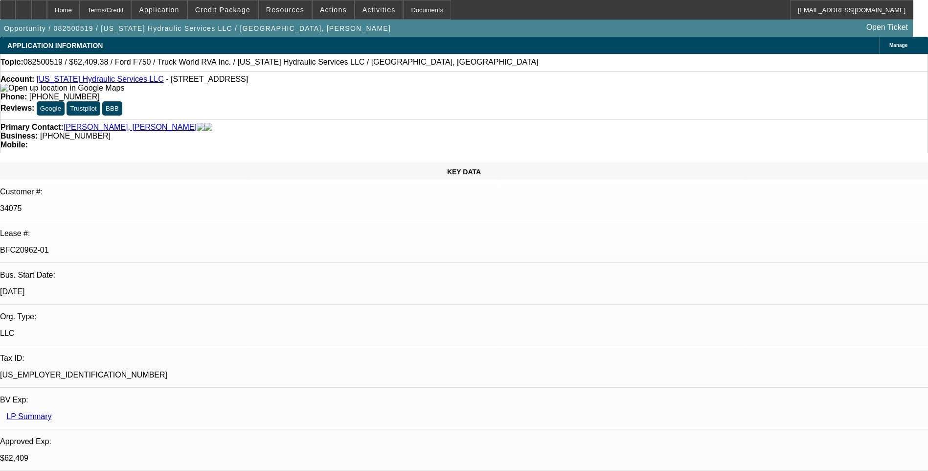
select select "3"
select select "6"
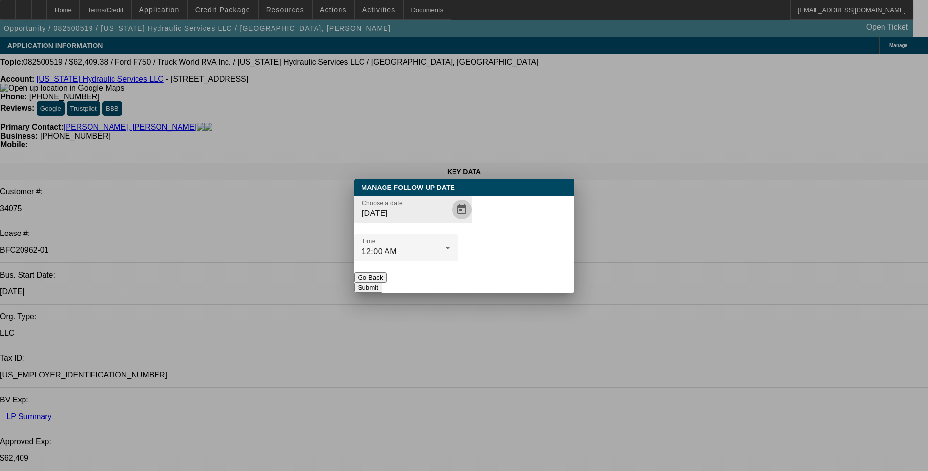
click at [450, 221] on span "Open calendar" at bounding box center [461, 209] width 23 height 23
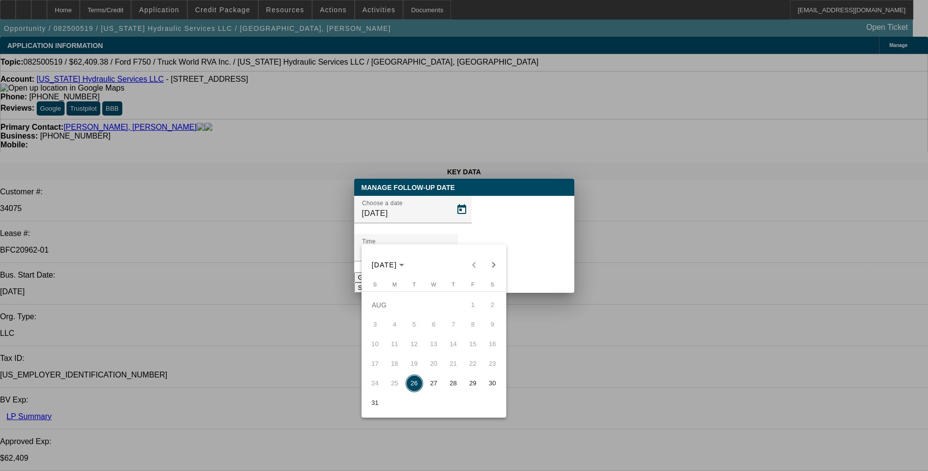
click at [432, 383] on span "27" at bounding box center [434, 383] width 18 height 18
type input "[DATE]"
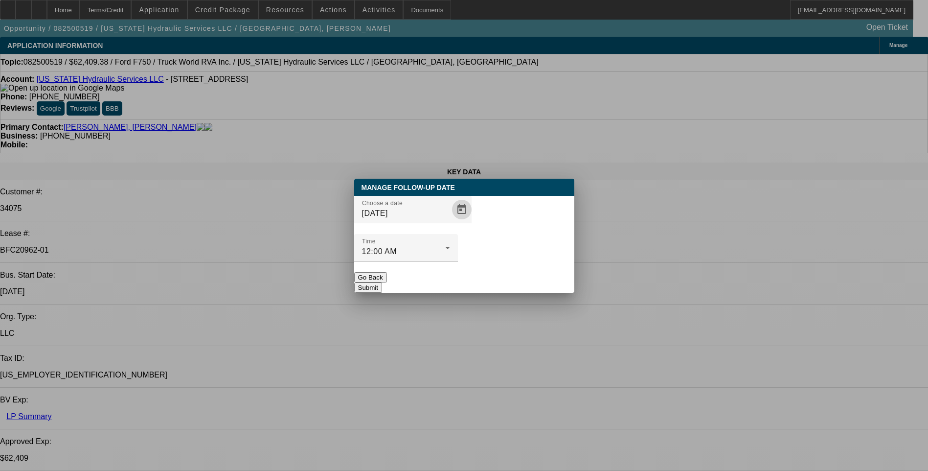
click at [382, 282] on button "Submit" at bounding box center [368, 287] width 28 height 10
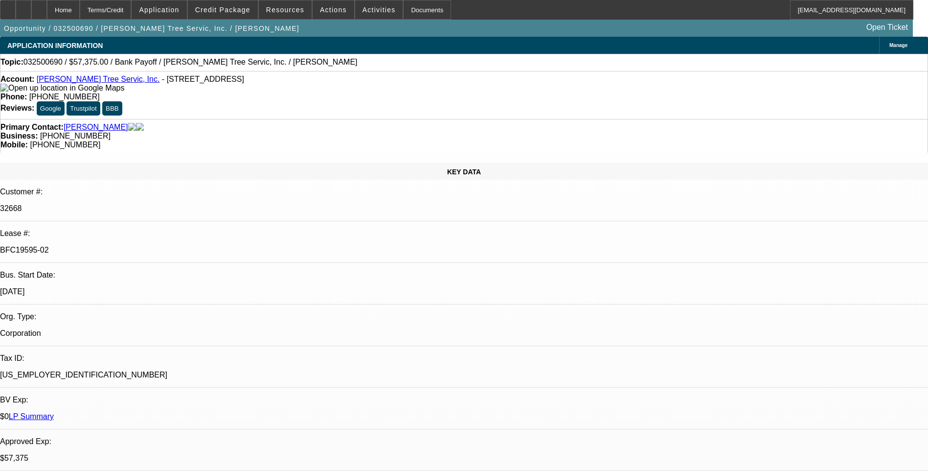
select select "0.1"
select select "0"
select select "0.1"
select select "0"
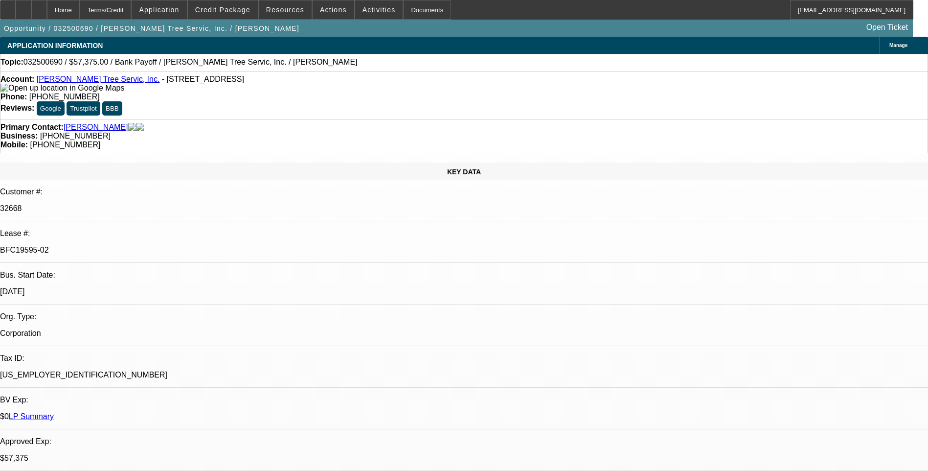
select select "0"
select select "0.1"
select select "0"
select select "0.1"
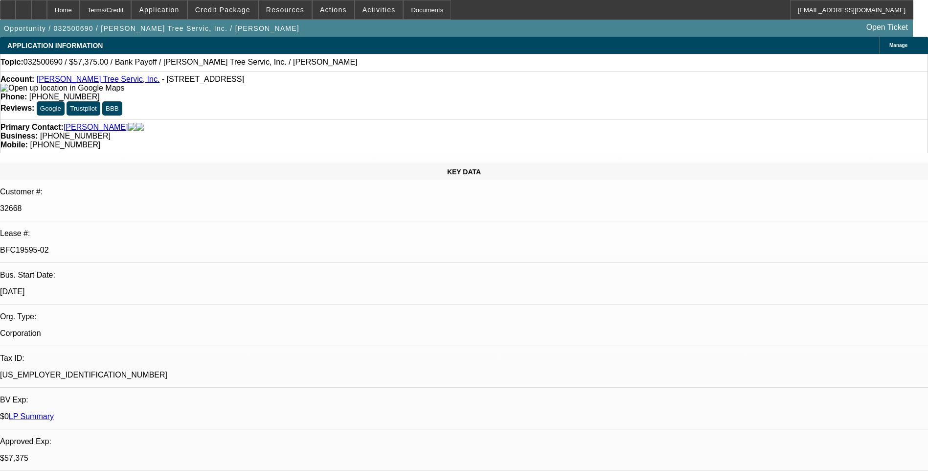
select select "0"
select select "1"
select select "3"
select select "6"
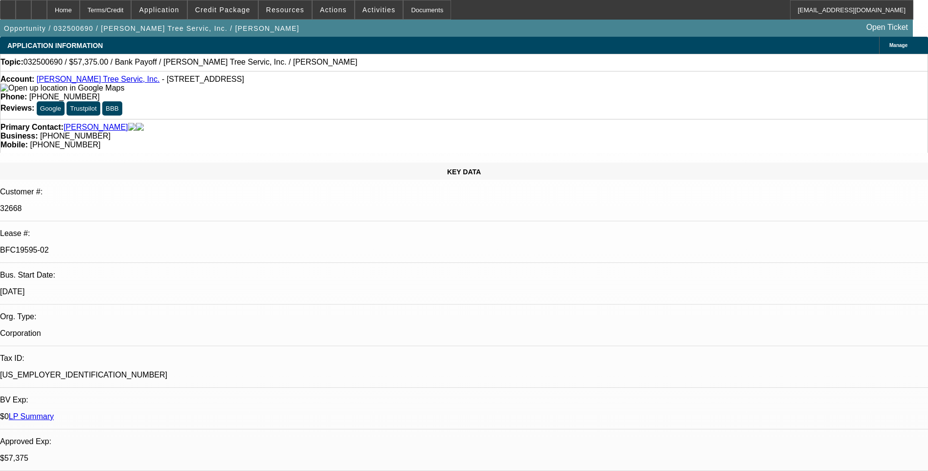
select select "1"
select select "3"
select select "6"
select select "1"
select select "3"
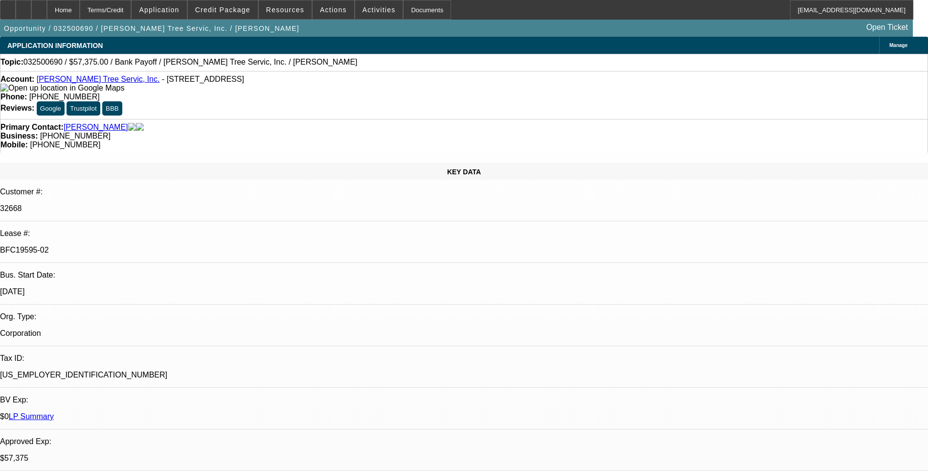
select select "6"
select select "1"
select select "3"
select select "6"
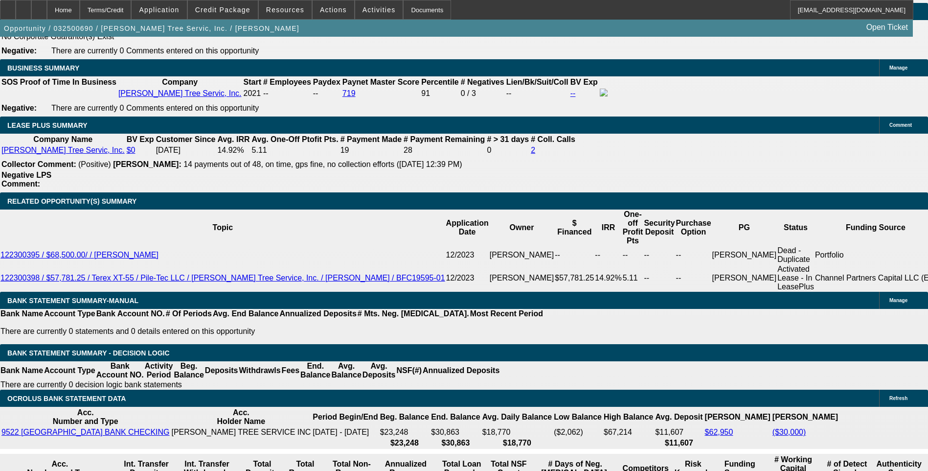
scroll to position [1615, 0]
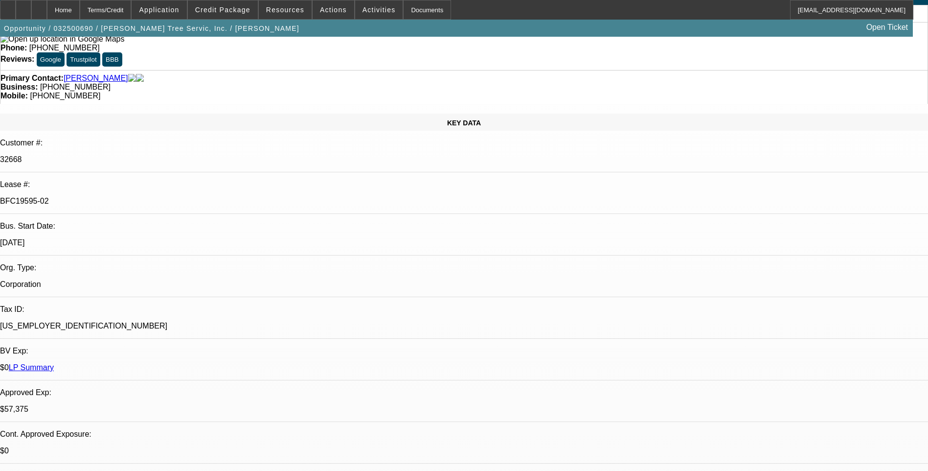
scroll to position [0, 0]
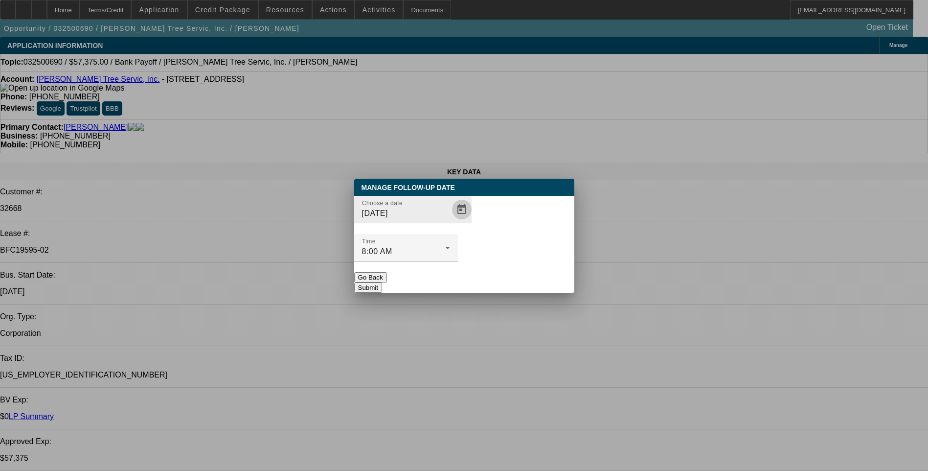
click at [450, 221] on span "Open calendar" at bounding box center [461, 209] width 23 height 23
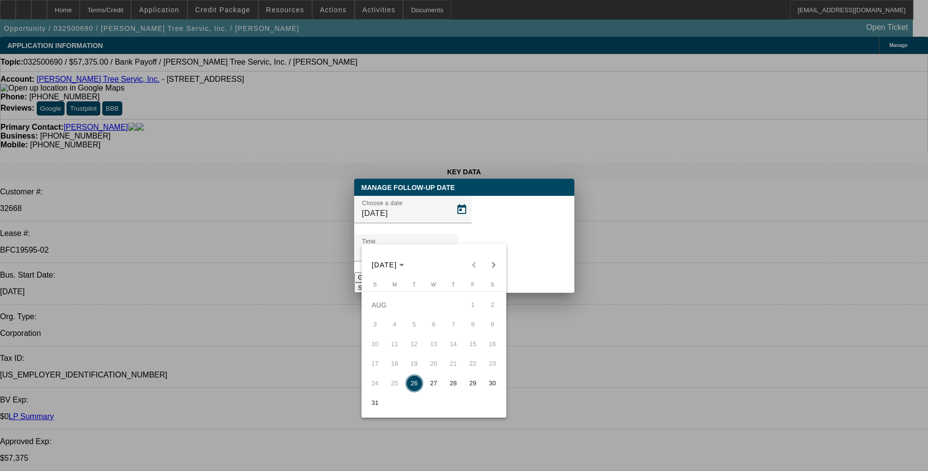
click at [565, 311] on div at bounding box center [464, 235] width 928 height 471
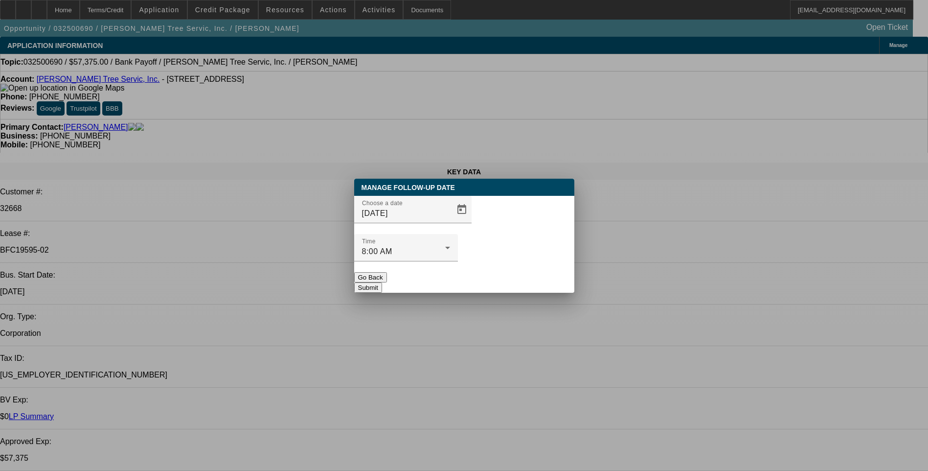
click at [387, 272] on button "Go Back" at bounding box center [370, 277] width 33 height 10
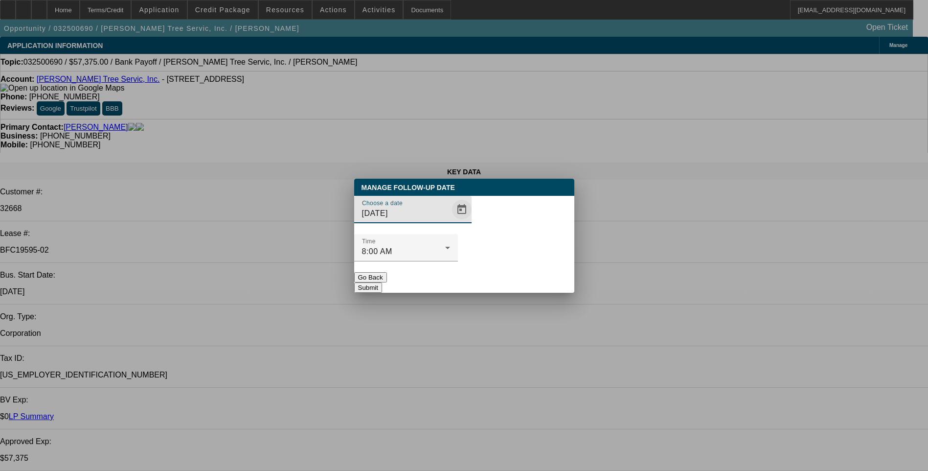
click at [450, 221] on span "Open calendar" at bounding box center [461, 209] width 23 height 23
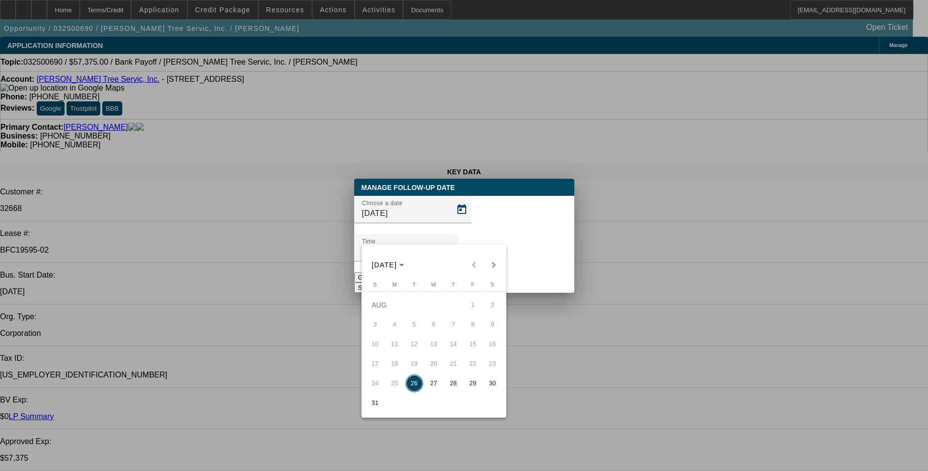
click at [438, 384] on span "27" at bounding box center [434, 383] width 18 height 18
type input "8/27/2025"
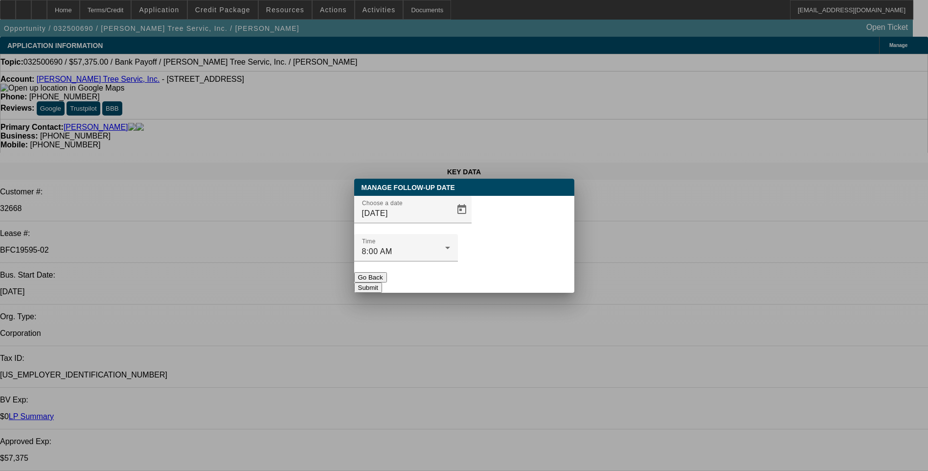
click at [382, 282] on button "Submit" at bounding box center [368, 287] width 28 height 10
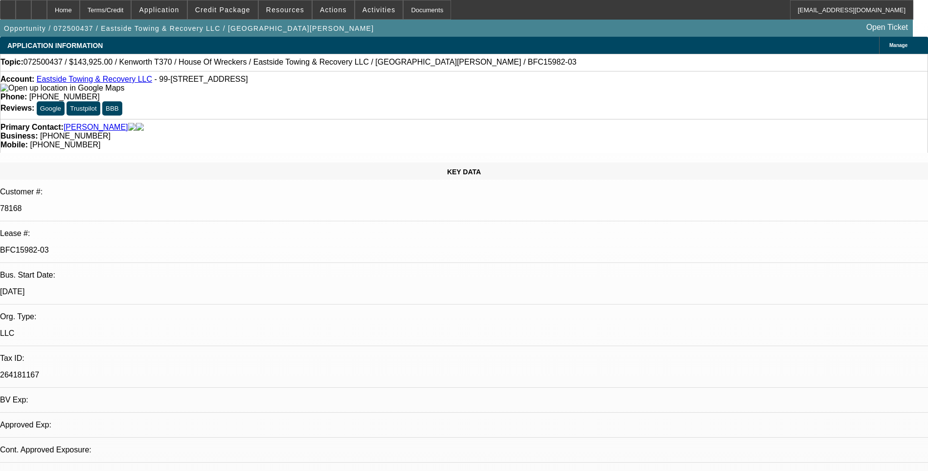
select select "0"
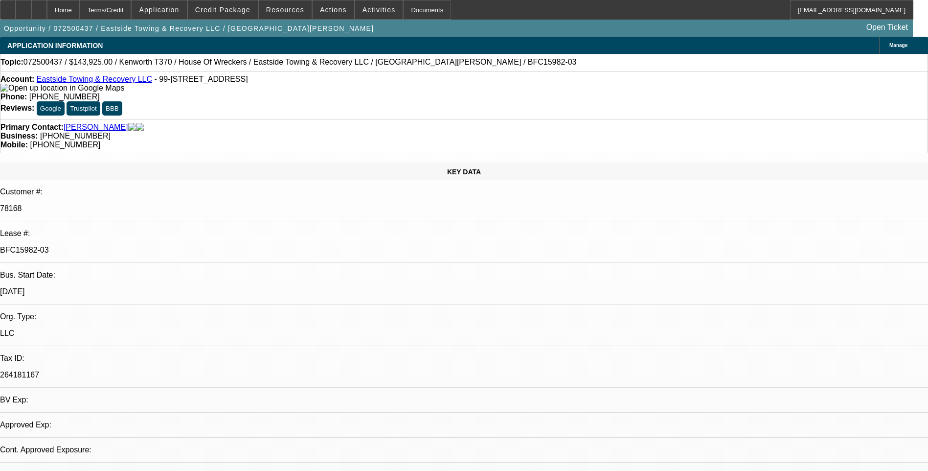
select select "0"
select select "1"
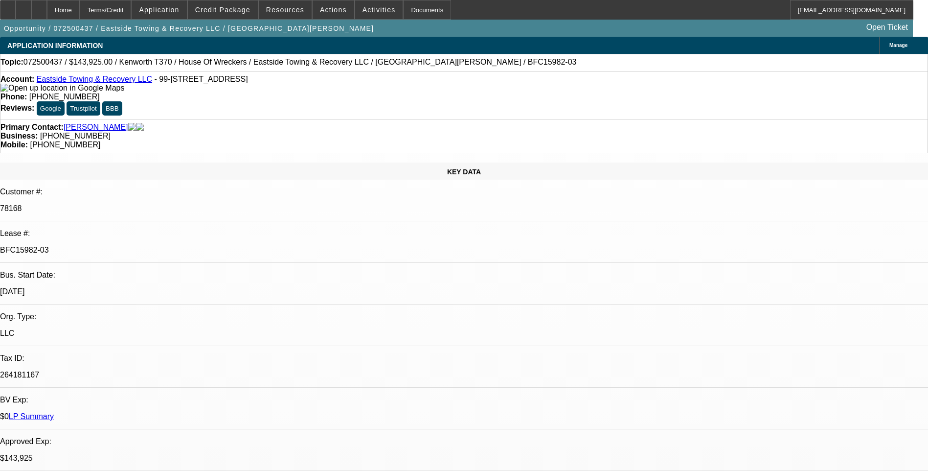
select select "1"
select select "6"
select select "1"
select select "6"
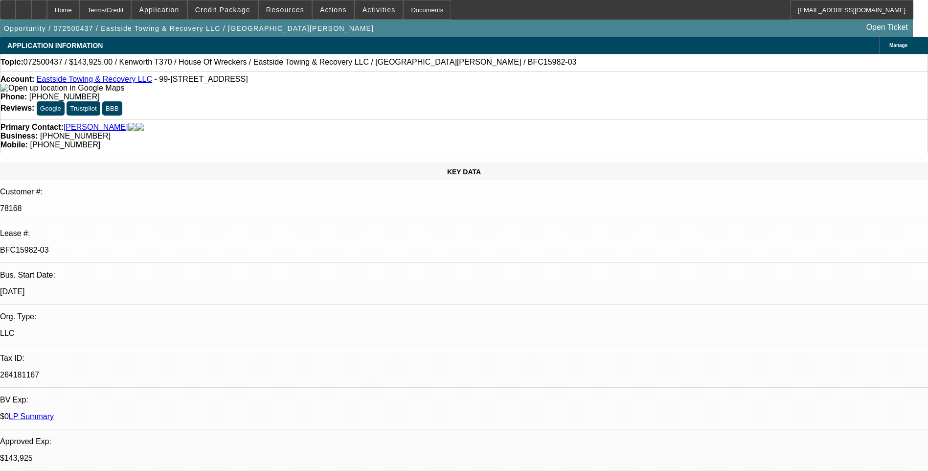
select select "1"
select select "6"
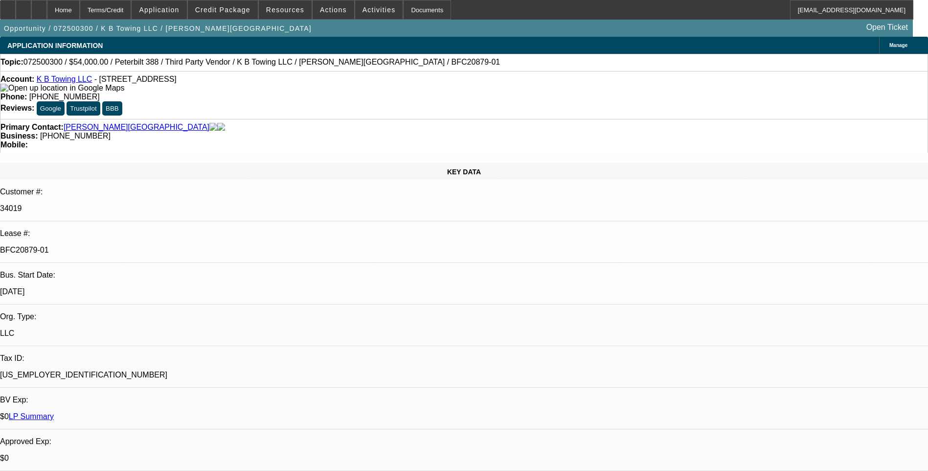
select select "0"
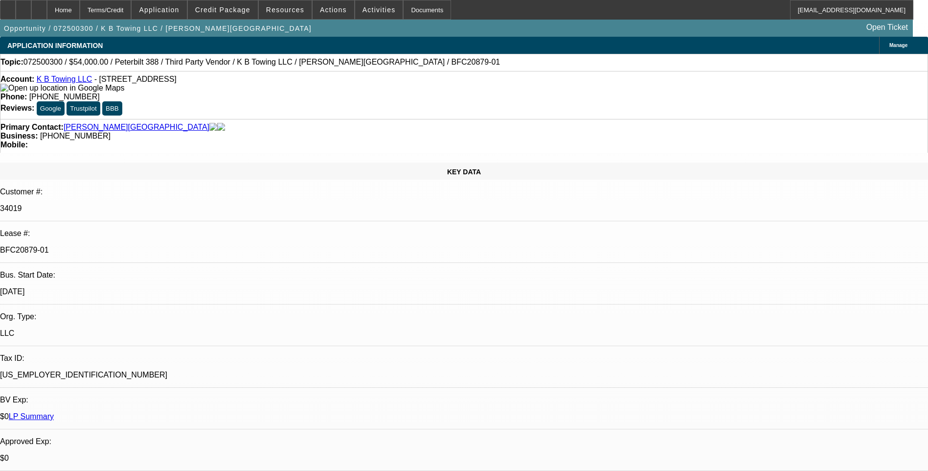
select select "0"
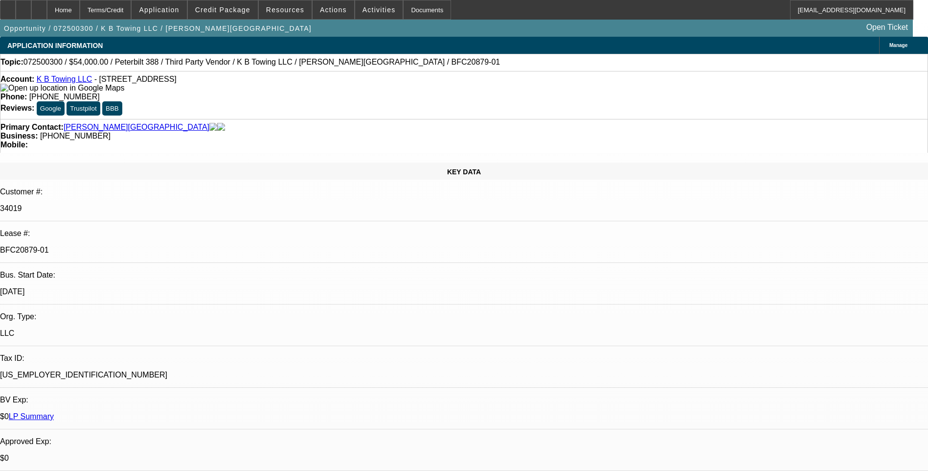
select select "0"
select select "1"
select select "6"
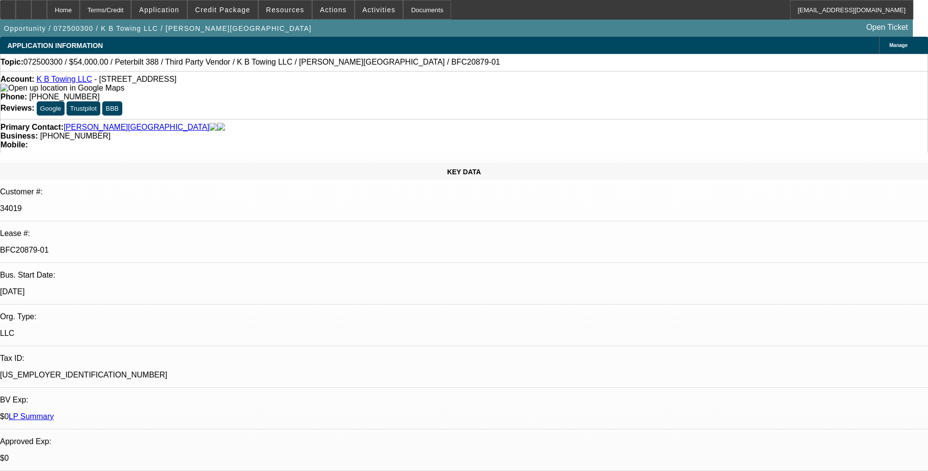
select select "1"
select select "6"
select select "1"
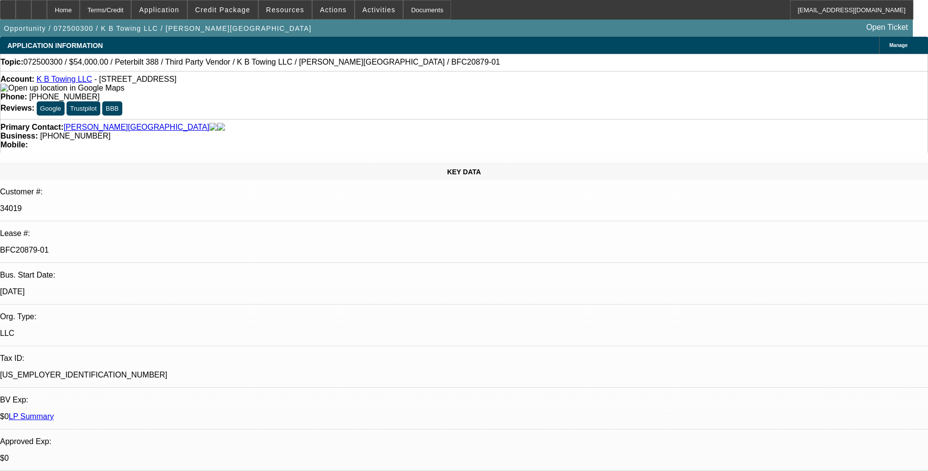
select select "6"
select select "1"
select select "6"
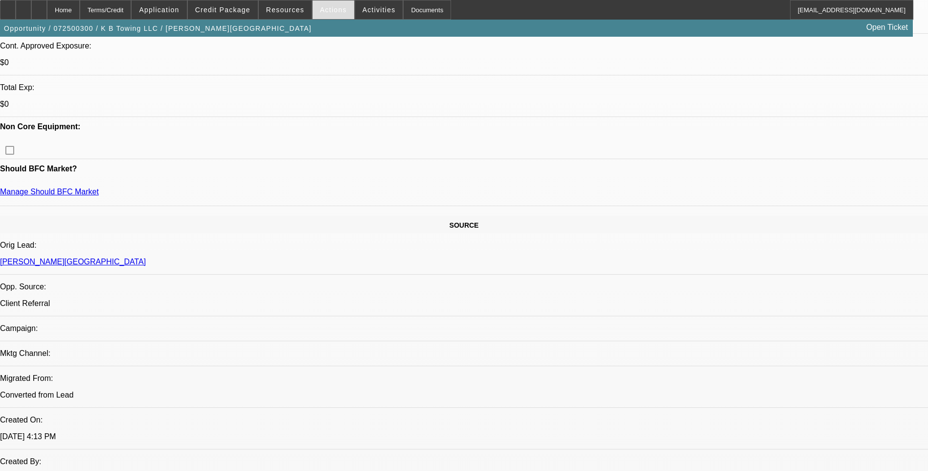
scroll to position [229, 0]
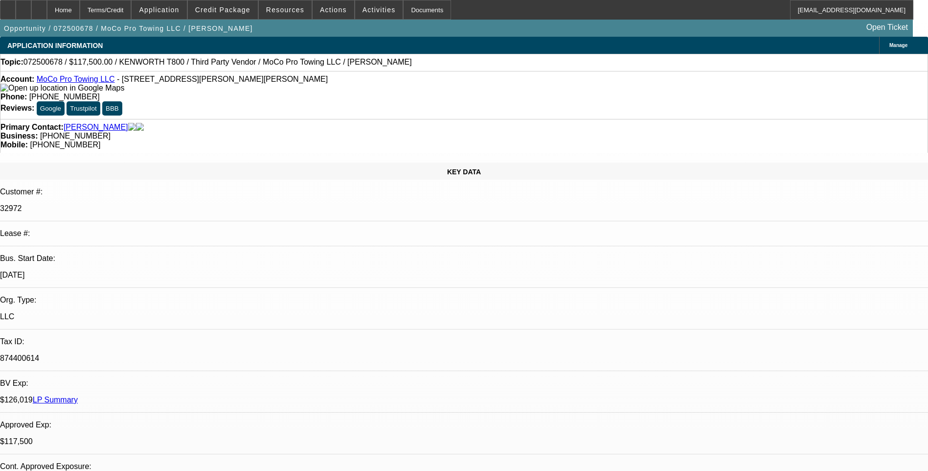
select select "0"
select select "0.1"
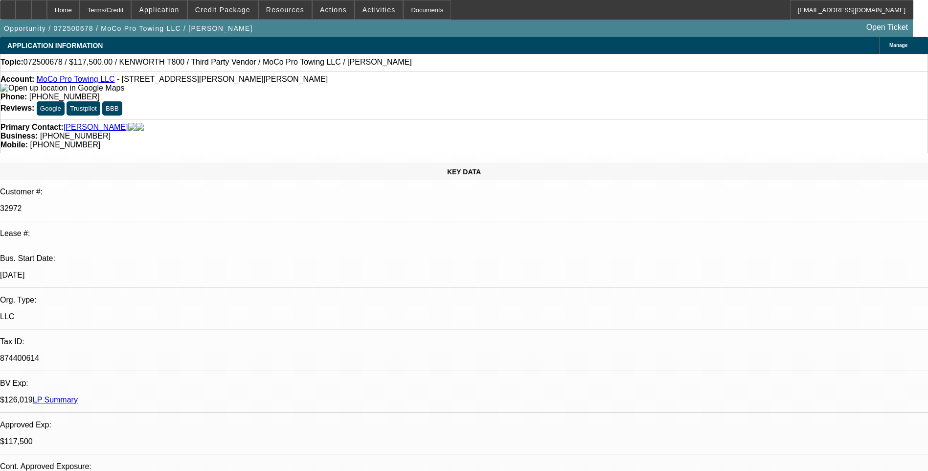
select select "0"
select select "0.1"
select select "0"
select select "1"
select select "2"
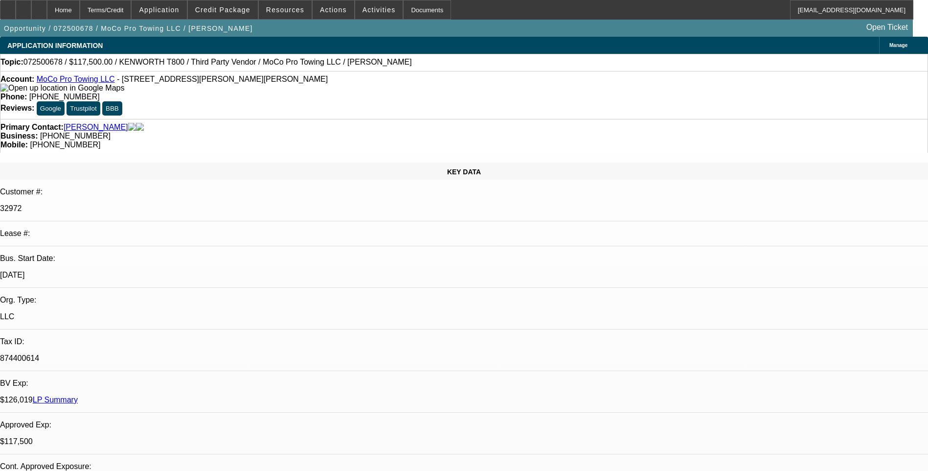
select select "6"
select select "1"
select select "2"
select select "6"
select select "1"
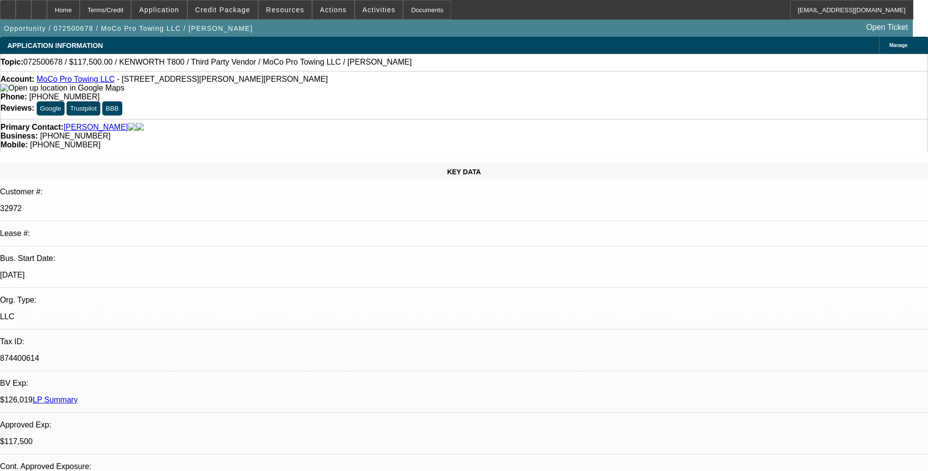
select select "2"
select select "6"
select select "1"
select select "2"
select select "6"
